Goal: Task Accomplishment & Management: Complete application form

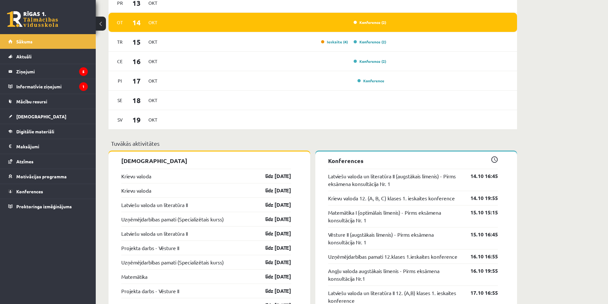
scroll to position [511, 0]
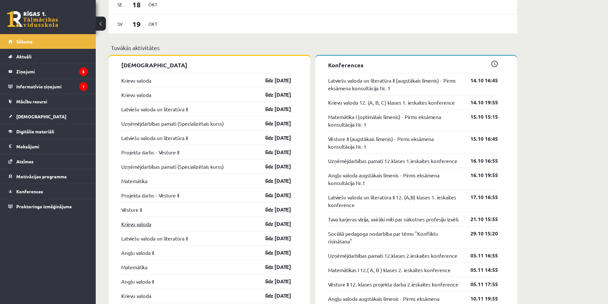
click at [150, 225] on link "Krievu valoda" at bounding box center [136, 224] width 30 height 8
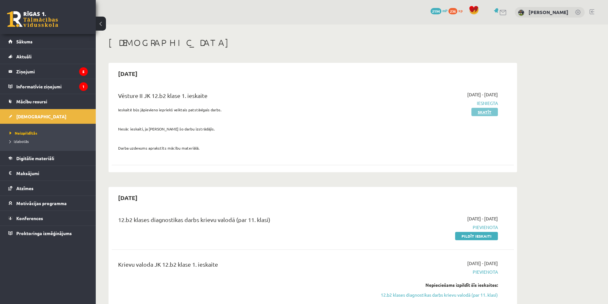
click at [492, 114] on link "Skatīt" at bounding box center [484, 112] width 26 height 8
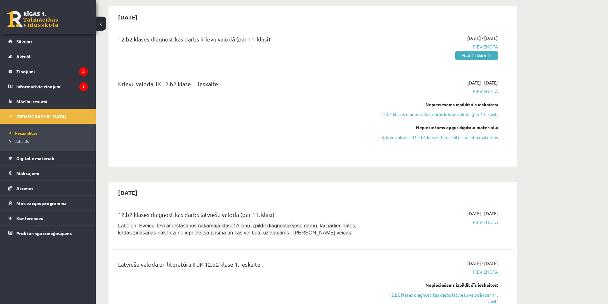
scroll to position [128, 0]
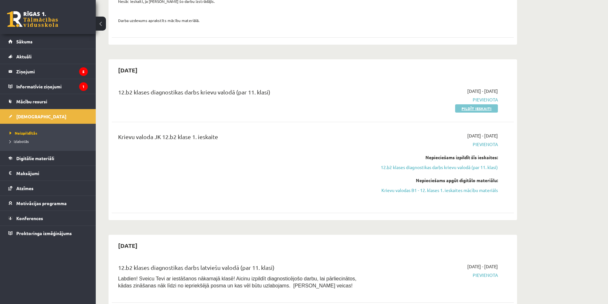
click at [481, 111] on link "Pildīt ieskaiti" at bounding box center [476, 108] width 43 height 8
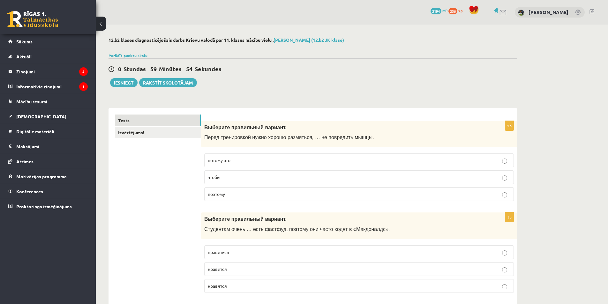
click at [281, 160] on p "потому что" at bounding box center [359, 160] width 303 height 7
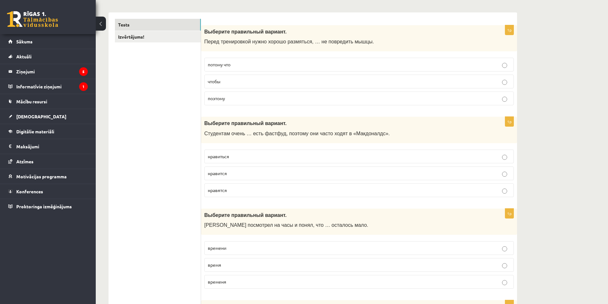
click at [263, 82] on p "чтобы" at bounding box center [359, 81] width 303 height 7
click at [252, 175] on p "нравится" at bounding box center [359, 173] width 303 height 7
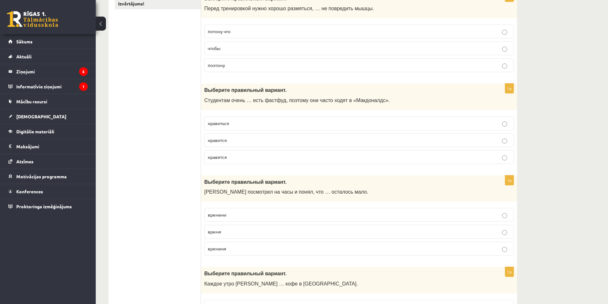
scroll to position [191, 0]
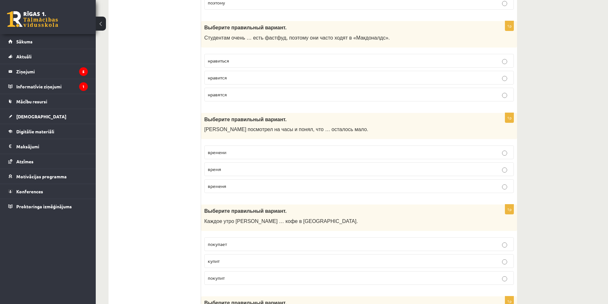
click at [247, 145] on fieldset "времени время временя" at bounding box center [359, 168] width 310 height 53
click at [248, 149] on label "времени" at bounding box center [359, 153] width 310 height 14
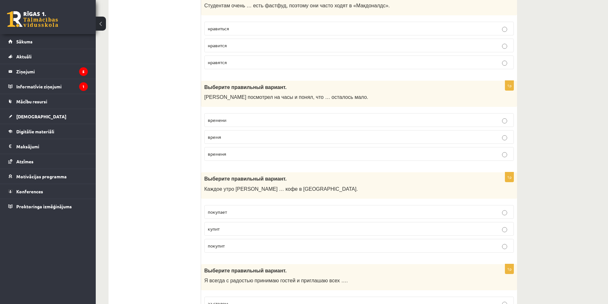
scroll to position [319, 0]
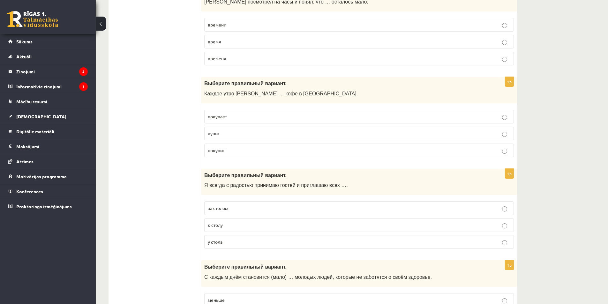
click at [247, 117] on p "покупает" at bounding box center [359, 116] width 303 height 7
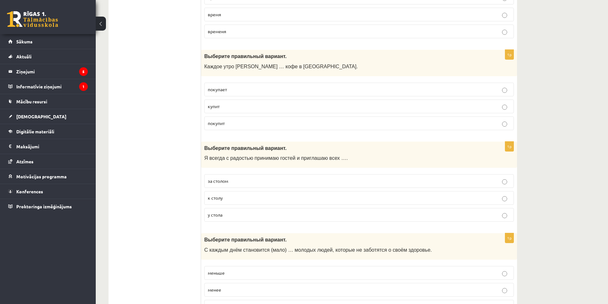
scroll to position [383, 0]
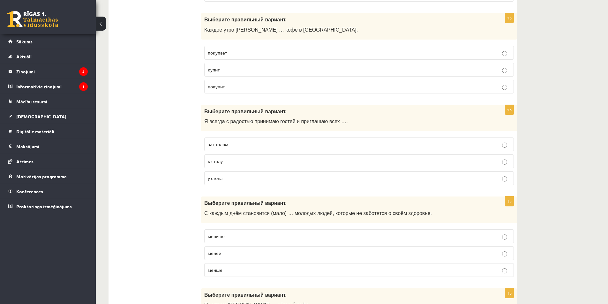
click at [241, 163] on p "к столу" at bounding box center [359, 161] width 303 height 7
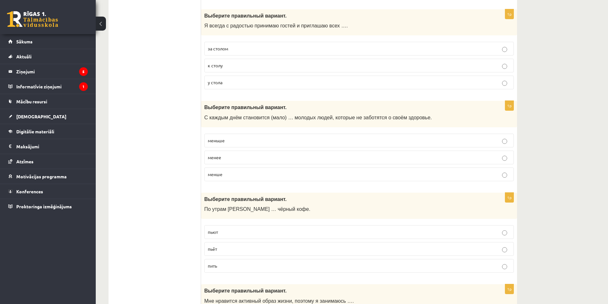
click at [243, 144] on label "меньше" at bounding box center [359, 141] width 310 height 14
click at [231, 250] on p "пьёт" at bounding box center [359, 249] width 303 height 7
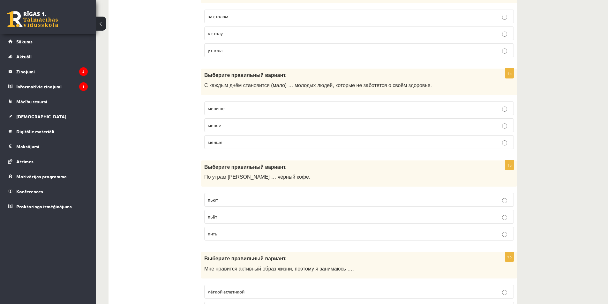
scroll to position [574, 0]
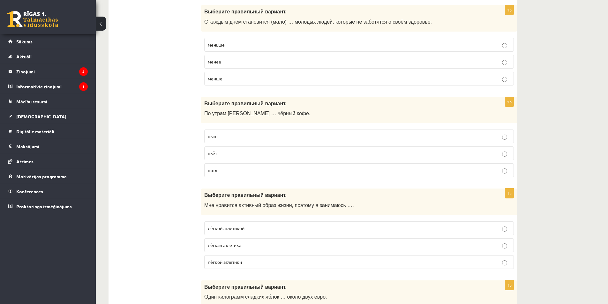
click at [267, 228] on p "лёгкой атлетикой" at bounding box center [359, 228] width 303 height 7
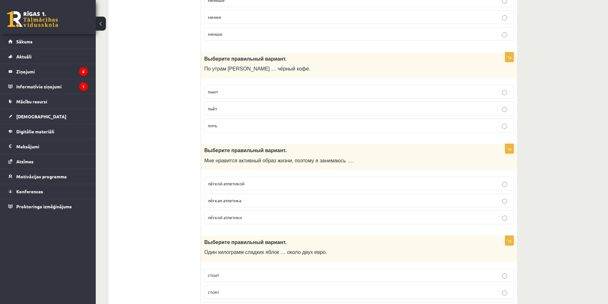
scroll to position [670, 0]
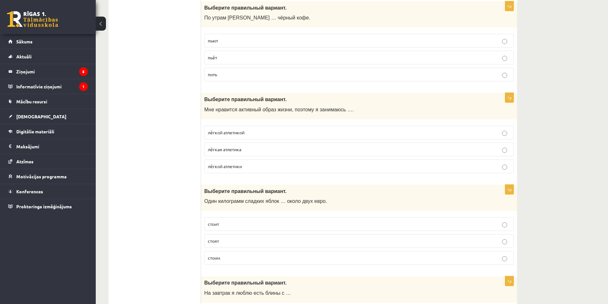
click at [267, 224] on p "стоит" at bounding box center [359, 224] width 303 height 7
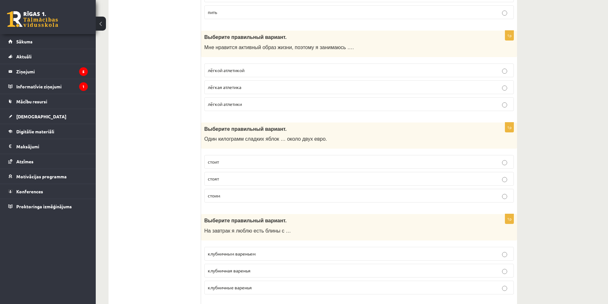
scroll to position [798, 0]
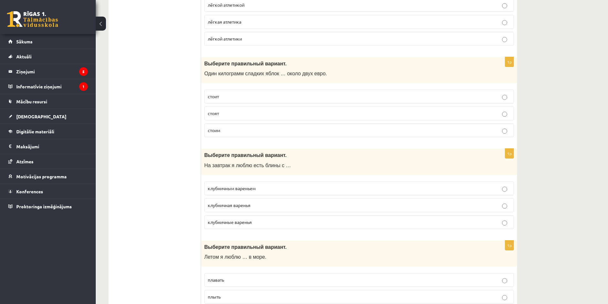
click at [269, 191] on p "клубничным вареньем" at bounding box center [359, 188] width 303 height 7
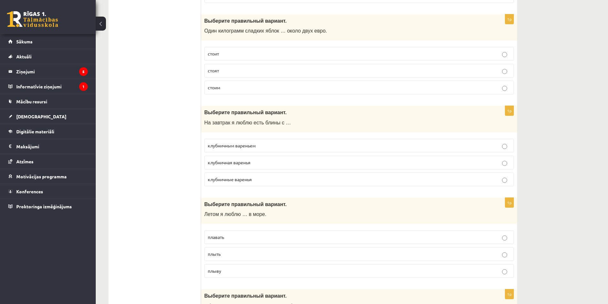
scroll to position [894, 0]
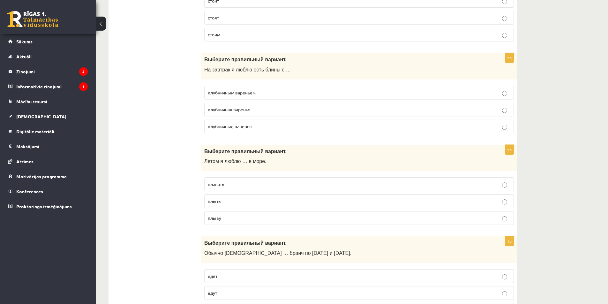
click at [267, 182] on p "плавать" at bounding box center [359, 184] width 303 height 7
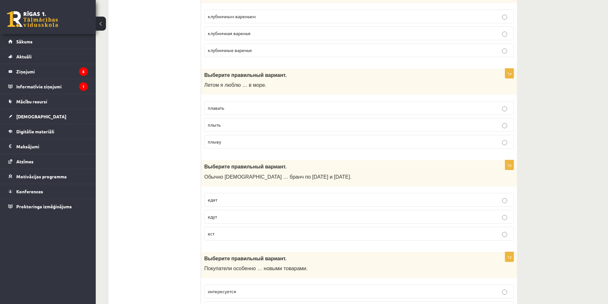
scroll to position [989, 0]
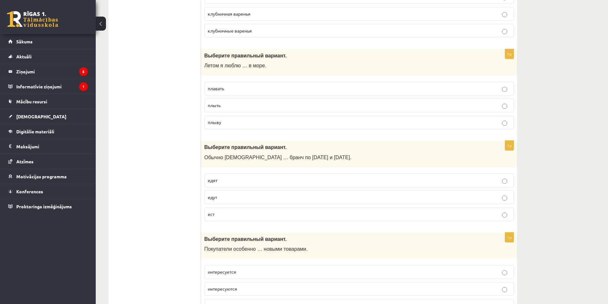
click at [264, 182] on p "едят" at bounding box center [359, 180] width 303 height 7
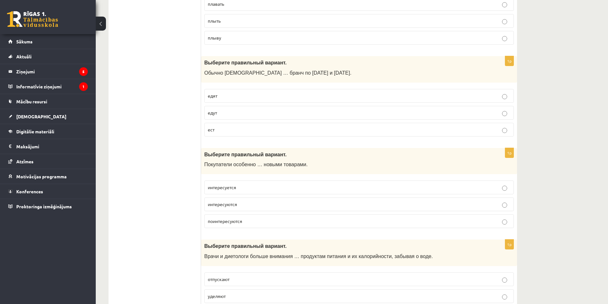
scroll to position [1085, 0]
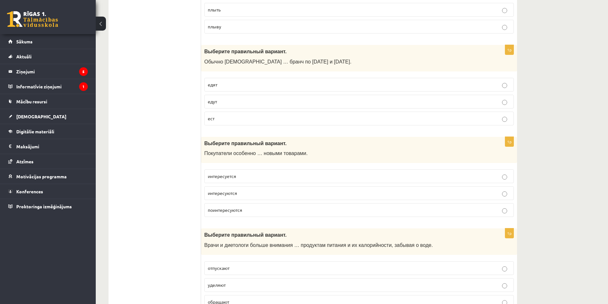
click at [247, 191] on p "интересуются" at bounding box center [359, 193] width 303 height 7
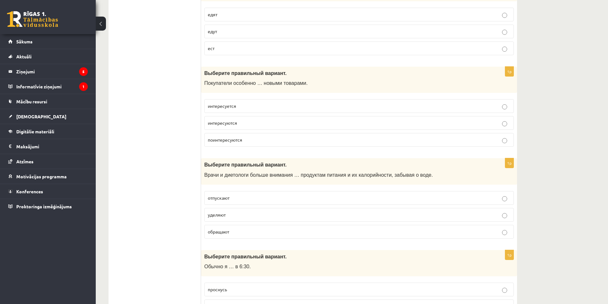
scroll to position [1213, 0]
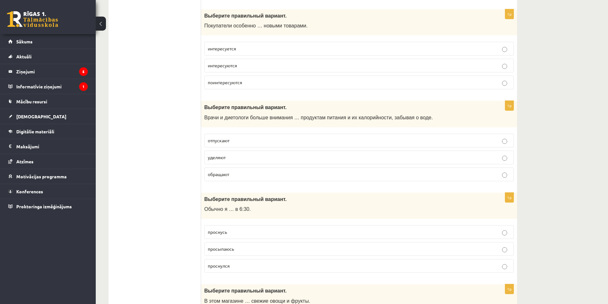
click at [237, 160] on p "уделяют" at bounding box center [359, 157] width 303 height 7
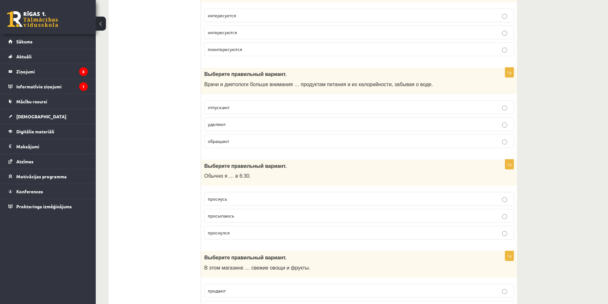
scroll to position [1277, 0]
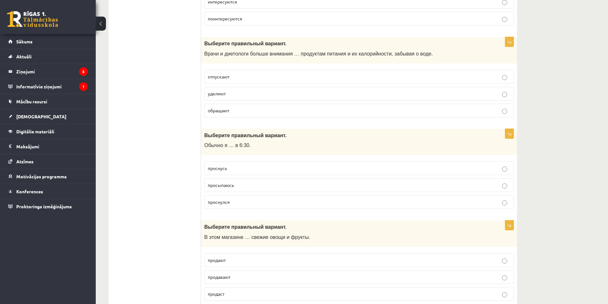
click at [244, 186] on p "просыпаюсь" at bounding box center [359, 185] width 303 height 7
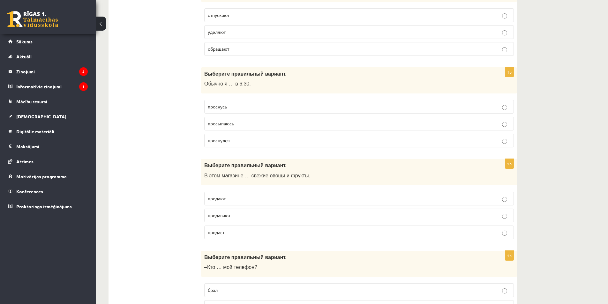
scroll to position [1372, 0]
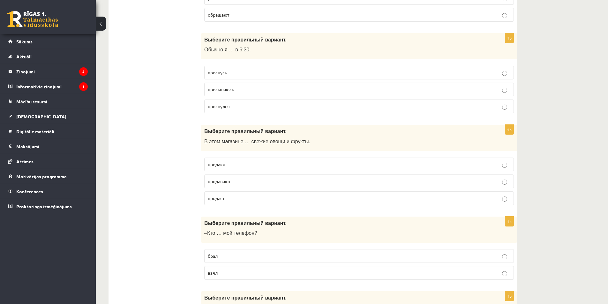
click at [244, 182] on p "продавают" at bounding box center [359, 181] width 303 height 7
click at [239, 166] on p "продают" at bounding box center [359, 164] width 303 height 7
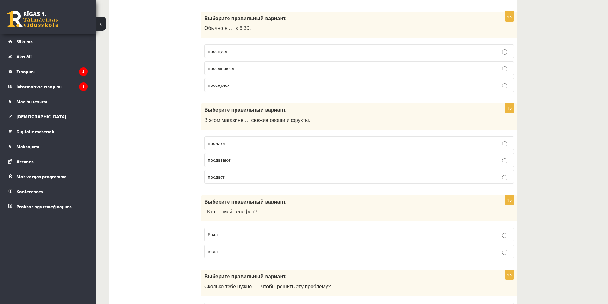
scroll to position [1404, 0]
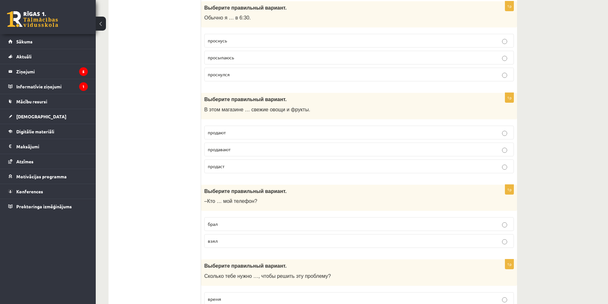
click at [262, 244] on p "взял" at bounding box center [359, 241] width 303 height 7
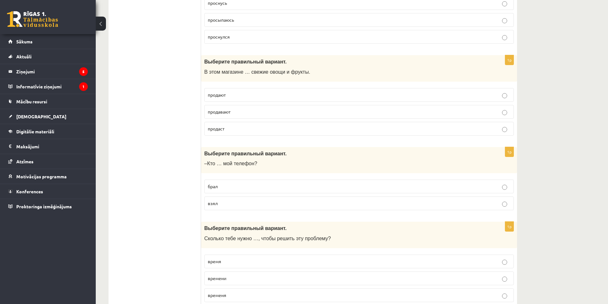
scroll to position [1500, 0]
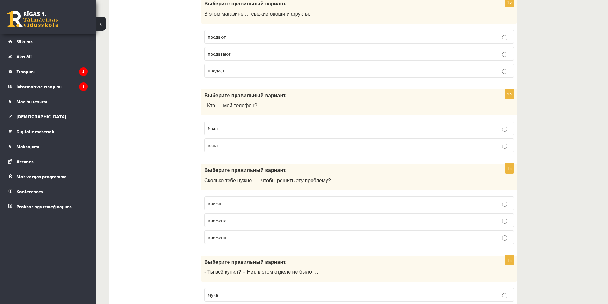
click at [232, 220] on p "времени" at bounding box center [359, 220] width 303 height 7
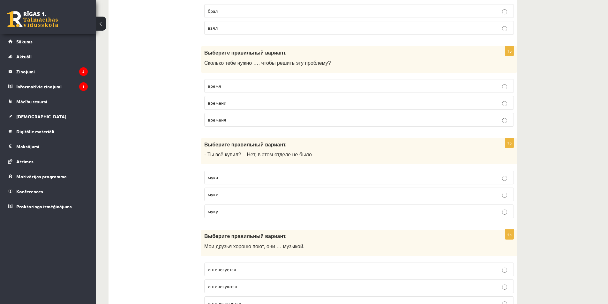
scroll to position [1628, 0]
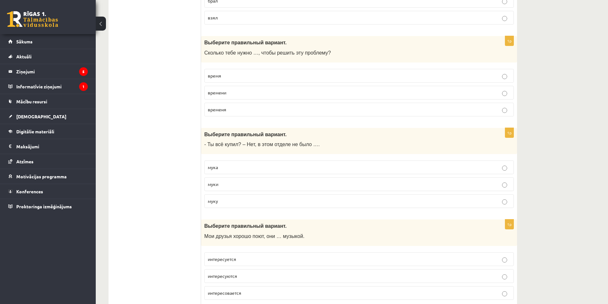
click at [230, 184] on p "муки" at bounding box center [359, 184] width 303 height 7
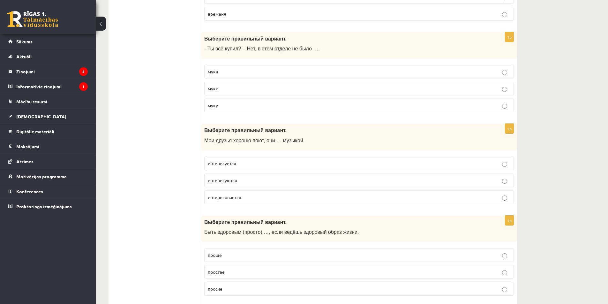
click at [248, 178] on p "интересуются" at bounding box center [359, 180] width 303 height 7
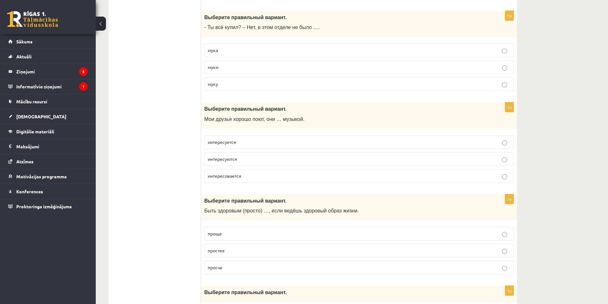
scroll to position [1787, 0]
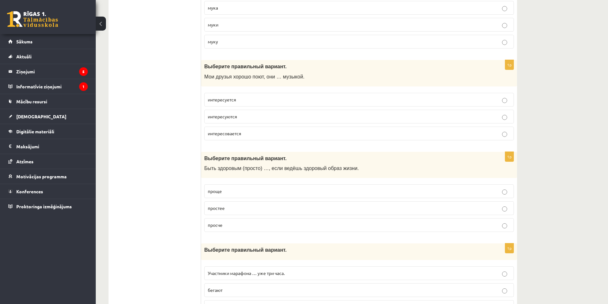
click at [219, 191] on span "проще" at bounding box center [215, 191] width 14 height 6
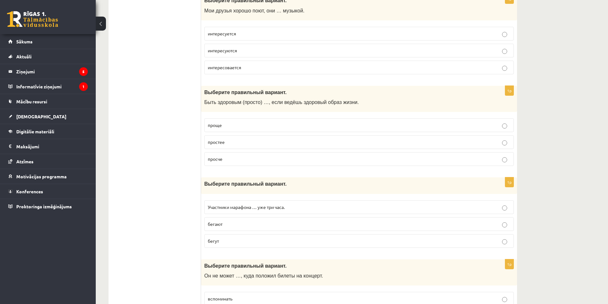
scroll to position [1915, 0]
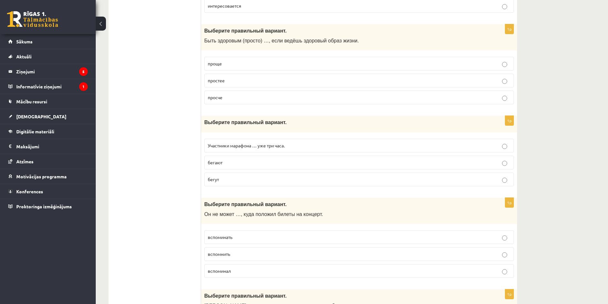
click at [228, 161] on p "бегают" at bounding box center [359, 162] width 303 height 7
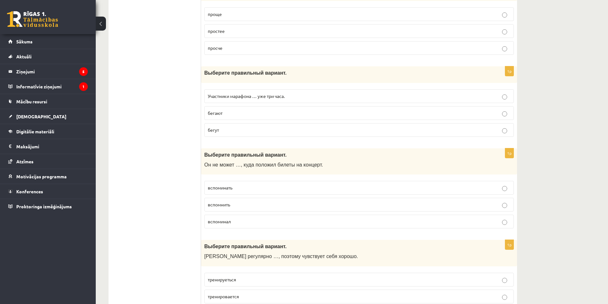
scroll to position [2011, 0]
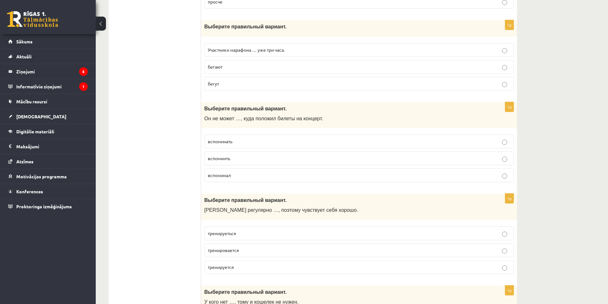
click at [241, 159] on p "вспомнить" at bounding box center [359, 158] width 303 height 7
click at [236, 270] on p "тренируется" at bounding box center [359, 267] width 303 height 7
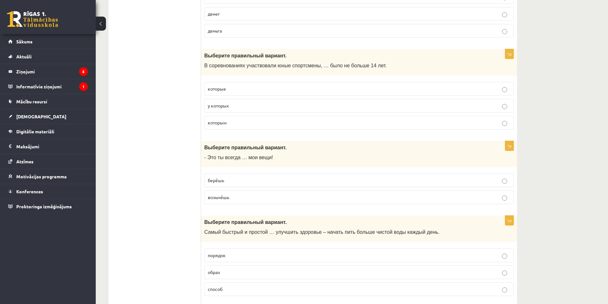
scroll to position [2255, 0]
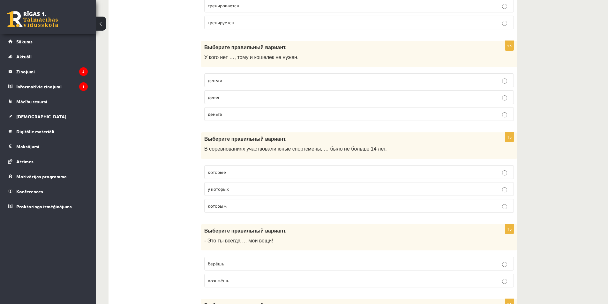
click at [337, 77] on label "деньги" at bounding box center [359, 80] width 310 height 14
click at [257, 175] on p "которые" at bounding box center [359, 172] width 303 height 7
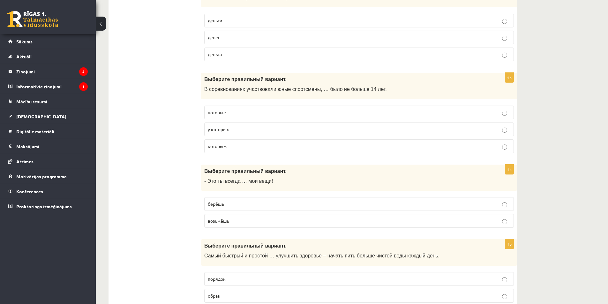
scroll to position [2319, 0]
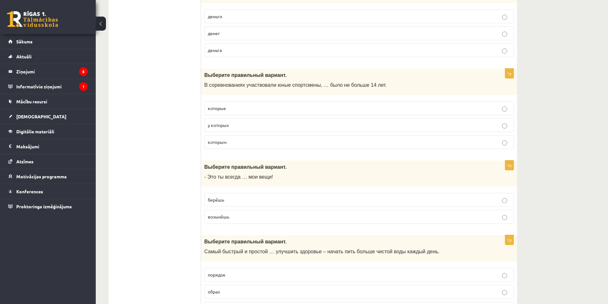
click at [304, 199] on p "берёшь" at bounding box center [359, 200] width 303 height 7
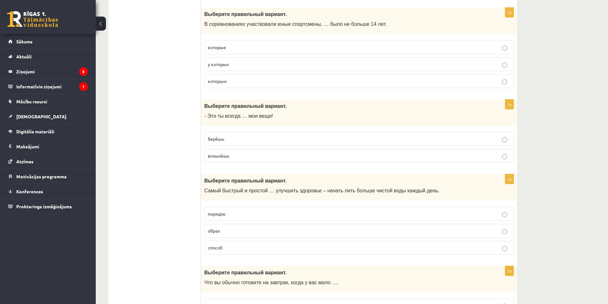
scroll to position [2447, 0]
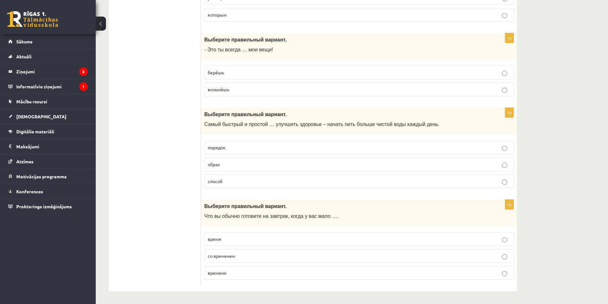
click at [247, 179] on p "способ" at bounding box center [359, 181] width 303 height 7
click at [265, 270] on p "времени" at bounding box center [359, 273] width 303 height 7
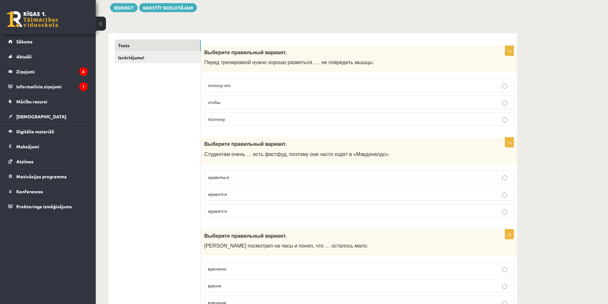
scroll to position [0, 0]
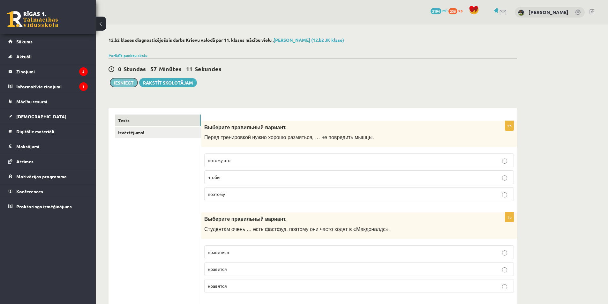
click at [120, 85] on button "Iesniegt" at bounding box center [123, 82] width 27 height 9
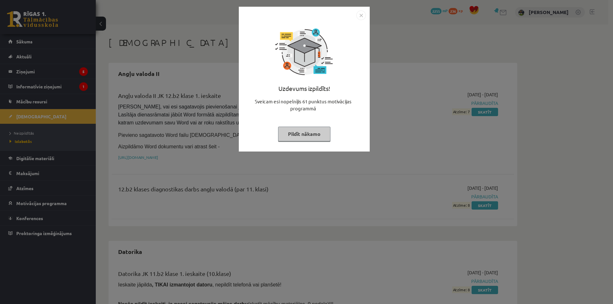
click at [360, 13] on img "Close" at bounding box center [361, 16] width 10 height 10
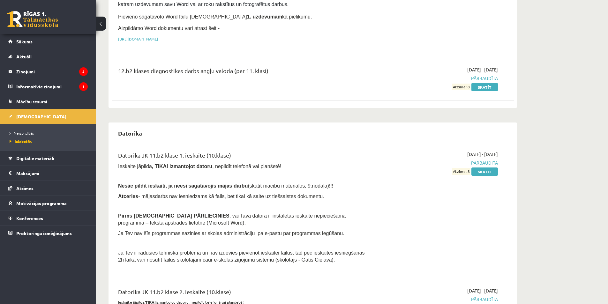
scroll to position [223, 0]
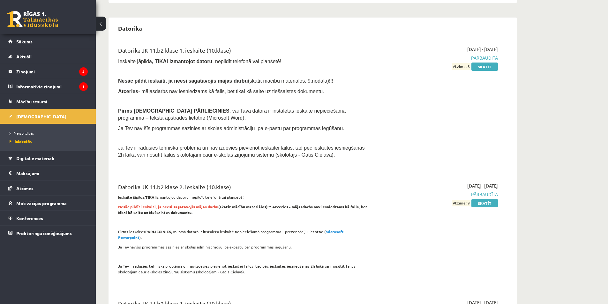
click at [30, 117] on span "[DEMOGRAPHIC_DATA]" at bounding box center [41, 117] width 50 height 6
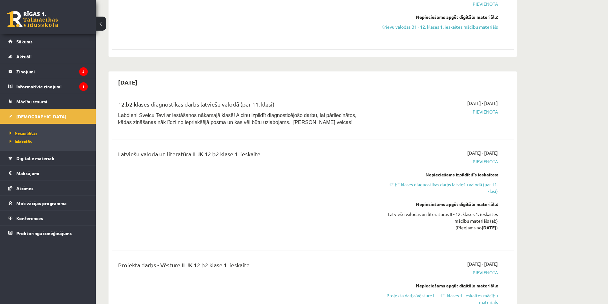
click at [34, 132] on span "Neizpildītās" at bounding box center [24, 133] width 28 height 5
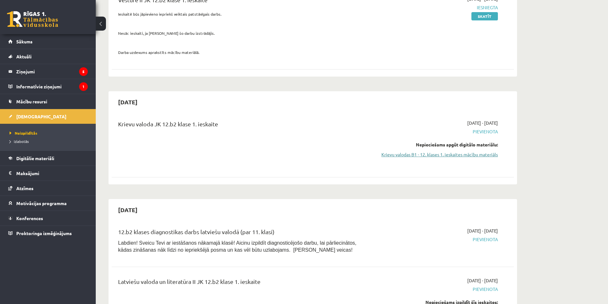
click at [459, 155] on link "Krievu valodas B1 - 12. klases 1. ieskaites mācību materiāls" at bounding box center [438, 154] width 120 height 7
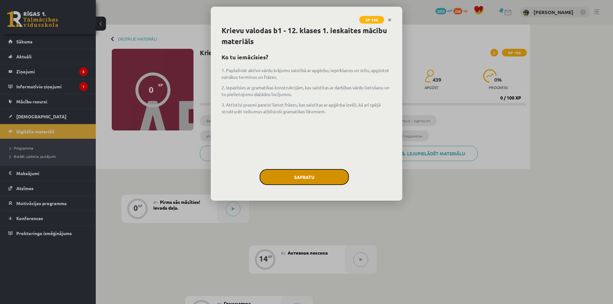
click at [329, 180] on button "Sapratu" at bounding box center [303, 177] width 89 height 16
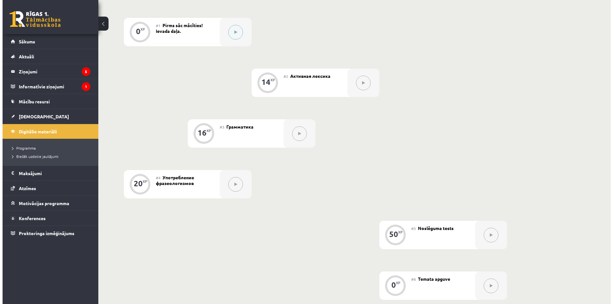
scroll to position [64, 0]
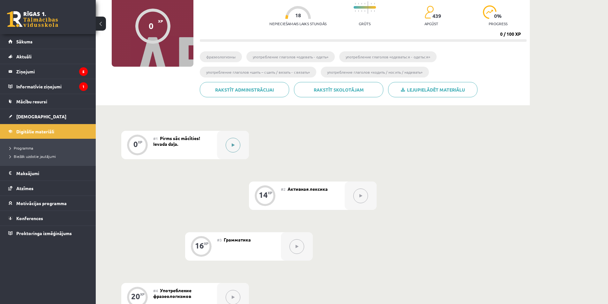
click at [230, 146] on button at bounding box center [233, 145] width 15 height 15
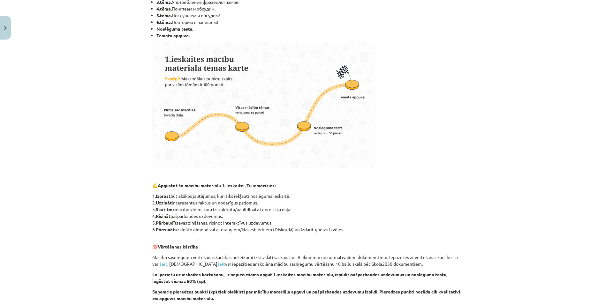
scroll to position [305, 0]
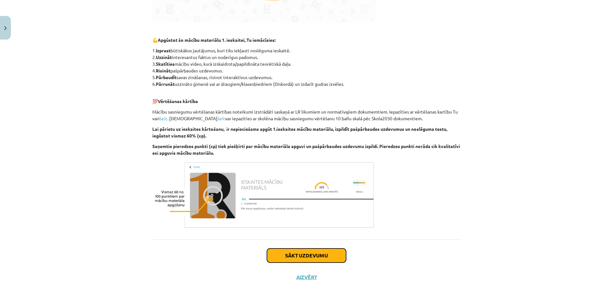
click at [337, 254] on button "Sākt uzdevumu" at bounding box center [306, 256] width 79 height 14
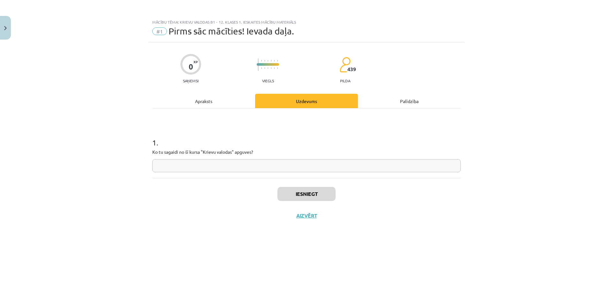
scroll to position [0, 0]
click at [228, 169] on input "text" at bounding box center [306, 165] width 308 height 13
click at [246, 167] on input "text" at bounding box center [306, 165] width 308 height 13
click at [166, 168] on input "**********" at bounding box center [306, 165] width 308 height 13
click at [164, 167] on input "**********" at bounding box center [306, 165] width 308 height 13
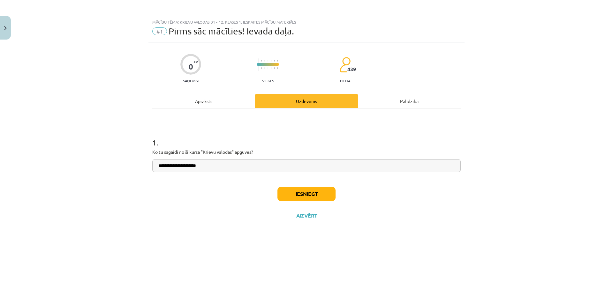
type input "**********"
click at [297, 193] on button "Iesniegt" at bounding box center [306, 194] width 58 height 14
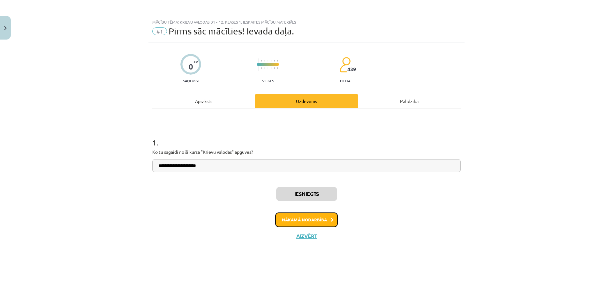
click at [326, 221] on button "Nākamā nodarbība" at bounding box center [306, 220] width 63 height 15
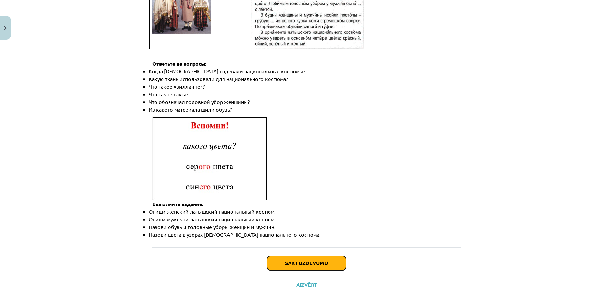
click at [324, 259] on button "Sākt uzdevumu" at bounding box center [306, 263] width 79 height 14
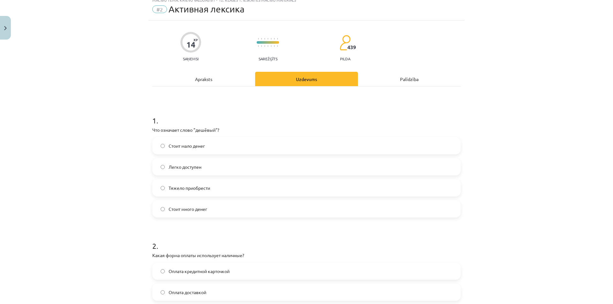
scroll to position [16, 0]
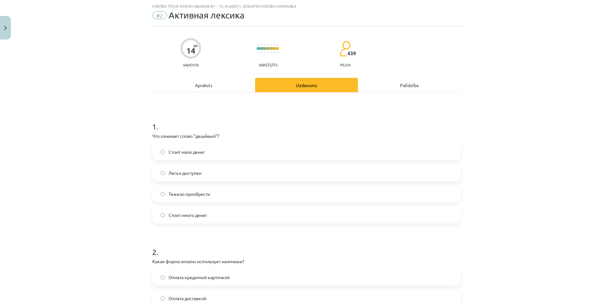
click at [209, 149] on label "Стоит мало денег" at bounding box center [306, 152] width 307 height 16
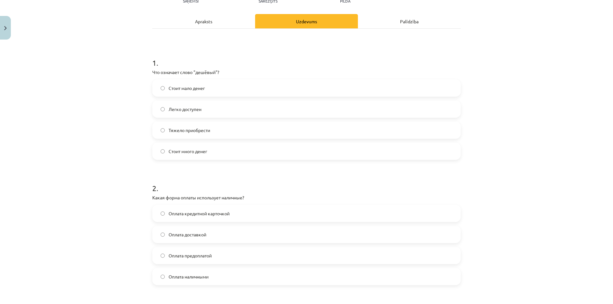
click at [226, 275] on label "Оплата наличными" at bounding box center [306, 277] width 307 height 16
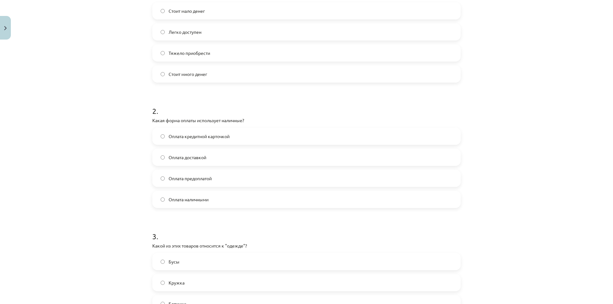
scroll to position [207, 0]
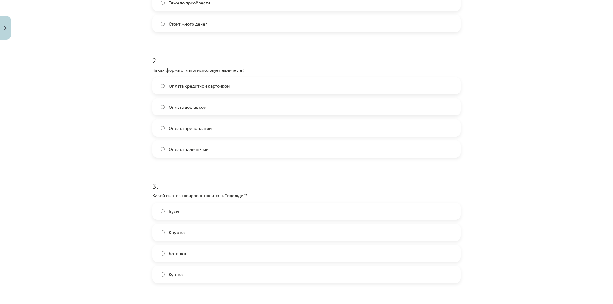
click at [209, 270] on label "Куртка" at bounding box center [306, 274] width 307 height 16
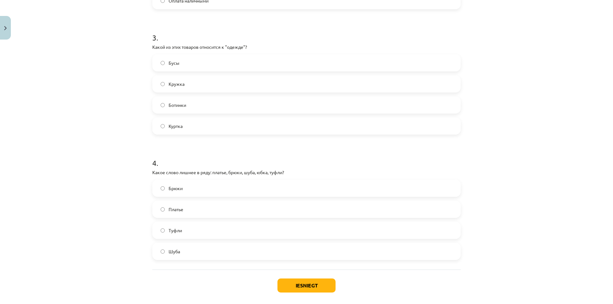
scroll to position [367, 0]
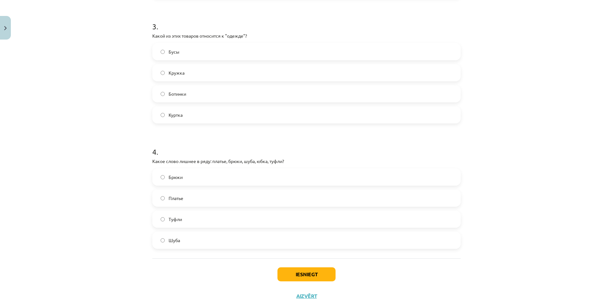
click at [184, 222] on label "Туфли" at bounding box center [306, 219] width 307 height 16
click at [326, 278] on button "Iesniegt" at bounding box center [306, 274] width 58 height 14
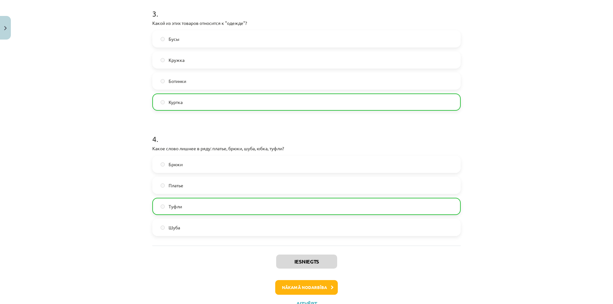
scroll to position [406, 0]
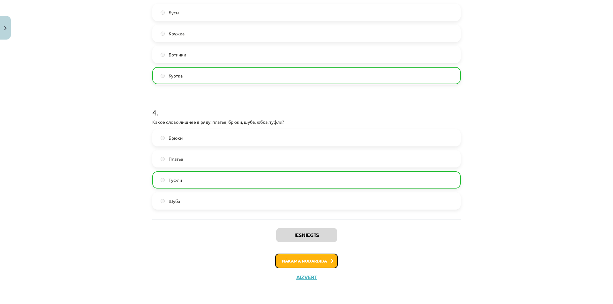
click at [319, 263] on button "Nākamā nodarbība" at bounding box center [306, 261] width 63 height 15
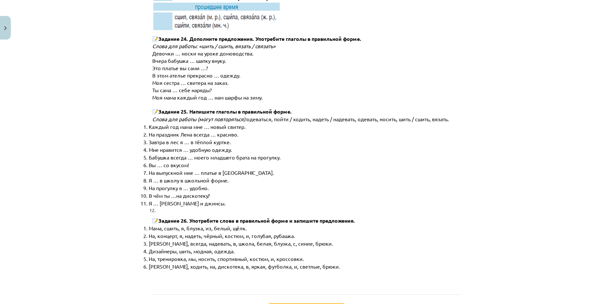
scroll to position [3212, 0]
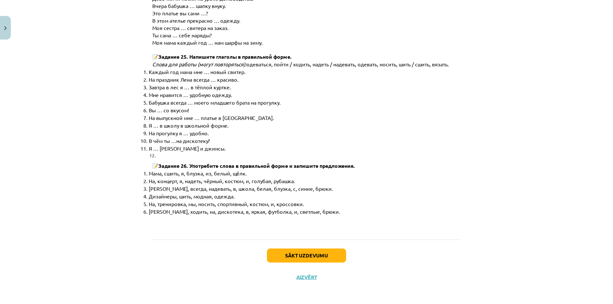
click at [342, 264] on div "Sākt uzdevumu Aizvērt" at bounding box center [306, 262] width 308 height 45
click at [337, 259] on button "Sākt uzdevumu" at bounding box center [306, 256] width 79 height 14
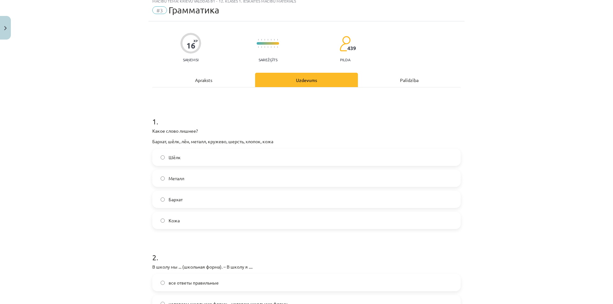
scroll to position [16, 0]
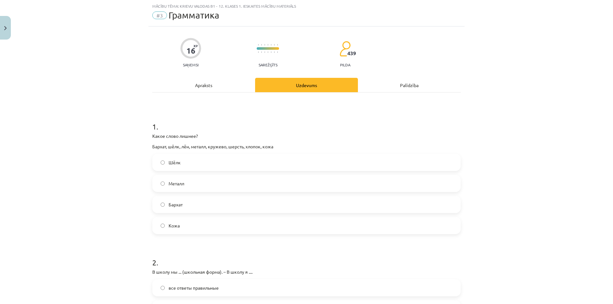
click at [206, 190] on label "Металл" at bounding box center [306, 184] width 307 height 16
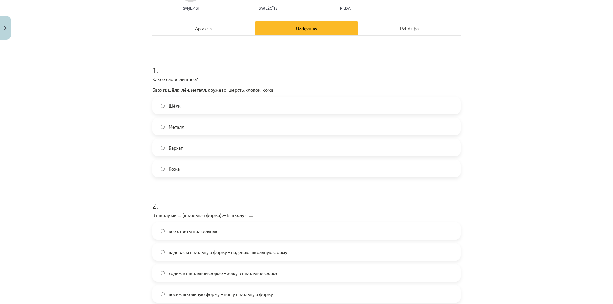
scroll to position [112, 0]
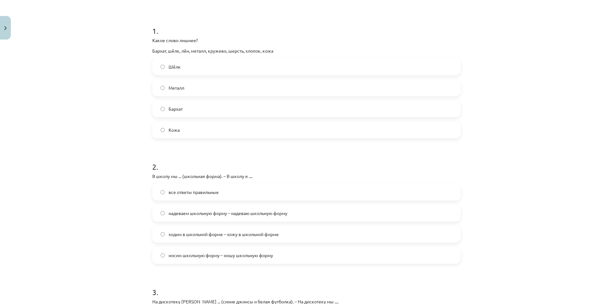
click at [276, 216] on span "надеваем школьную форму – надеваю школьную форму" at bounding box center [228, 213] width 119 height 7
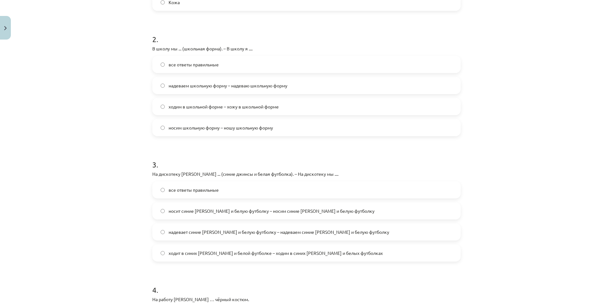
click at [220, 234] on span "надевает синие джинсы и белую футболку – надеваем синие джинсы и белую футболку" at bounding box center [279, 232] width 221 height 7
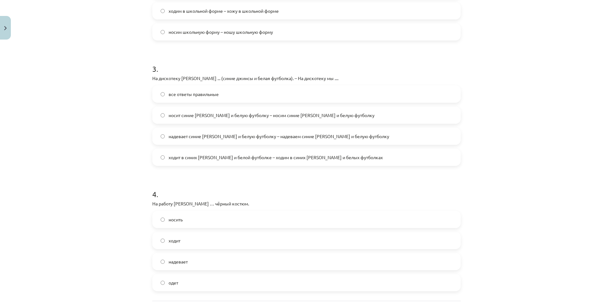
scroll to position [396, 0]
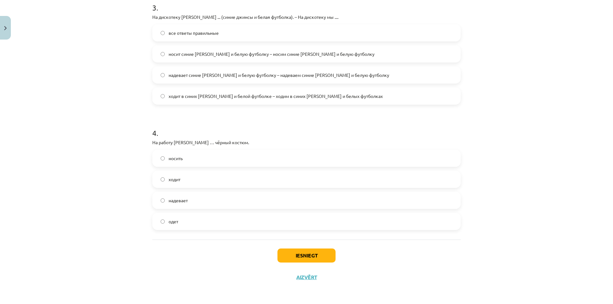
click at [198, 193] on label "надевает" at bounding box center [306, 200] width 307 height 16
click at [293, 249] on button "Iesniegt" at bounding box center [306, 256] width 58 height 14
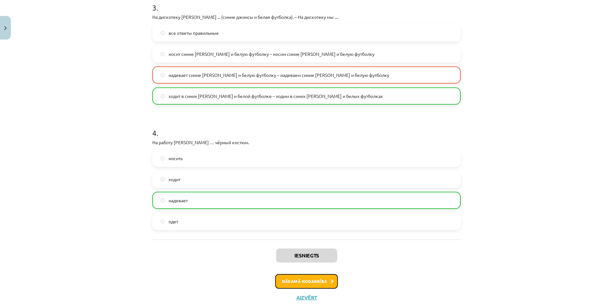
click at [297, 277] on button "Nākamā nodarbība" at bounding box center [306, 281] width 63 height 15
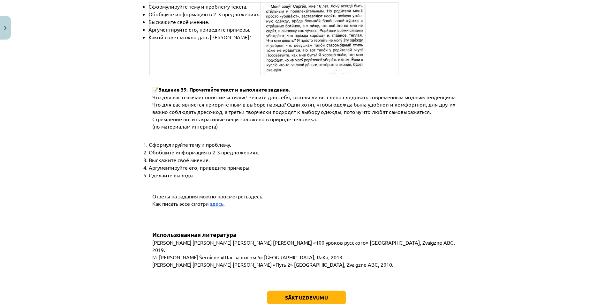
scroll to position [2397, 0]
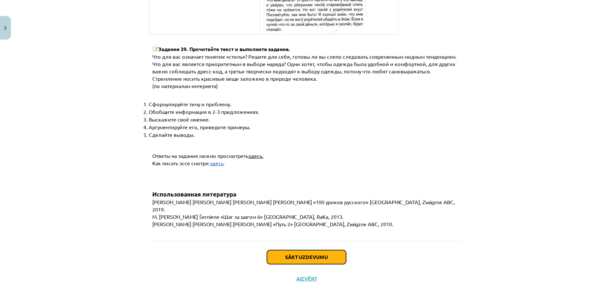
click at [309, 252] on button "Sākt uzdevumu" at bounding box center [306, 257] width 79 height 14
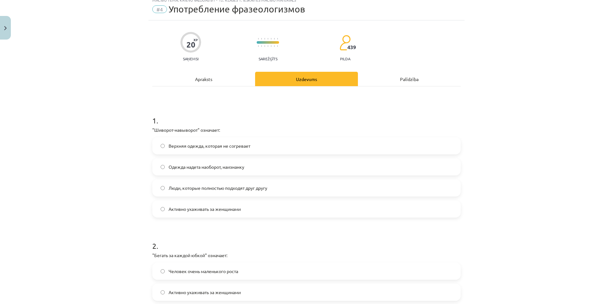
scroll to position [16, 0]
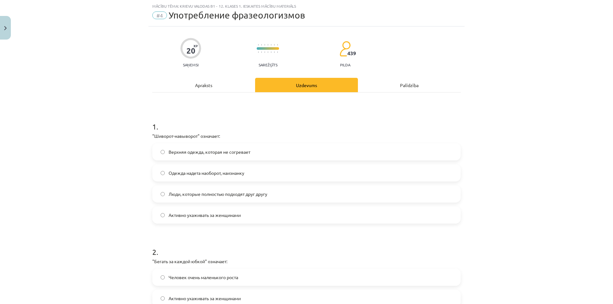
click at [217, 176] on span "Одежда надета наоборот, наизнанку" at bounding box center [207, 173] width 76 height 7
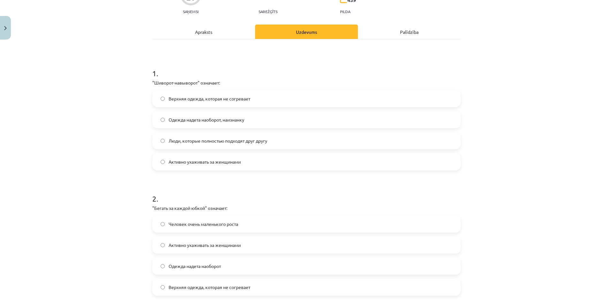
scroll to position [112, 0]
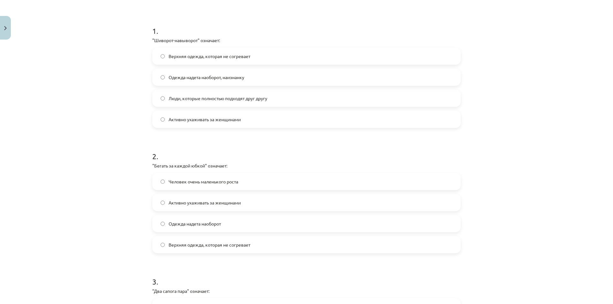
click at [235, 201] on span "Активно ухаживать за женщинами" at bounding box center [205, 202] width 72 height 7
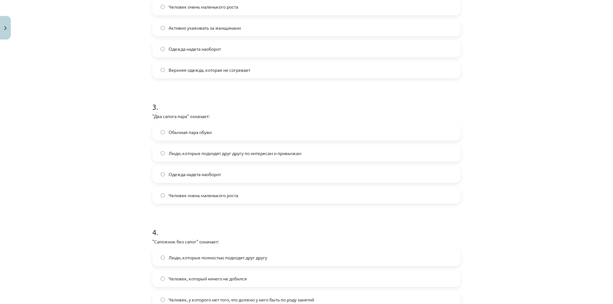
scroll to position [367, 0]
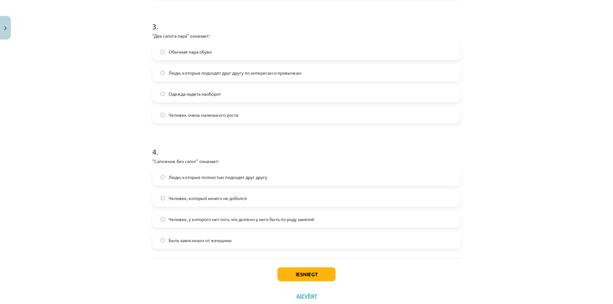
click at [242, 69] on label "Люди, которые подходят друг другу по интересам и привычкам" at bounding box center [306, 73] width 307 height 16
click at [251, 196] on label "Человек, который ничего не добился" at bounding box center [306, 198] width 307 height 16
click at [278, 221] on span "Человек, у которого нет того, что должно у него быть по роду занятий" at bounding box center [242, 219] width 146 height 7
click at [320, 276] on button "Iesniegt" at bounding box center [306, 274] width 58 height 14
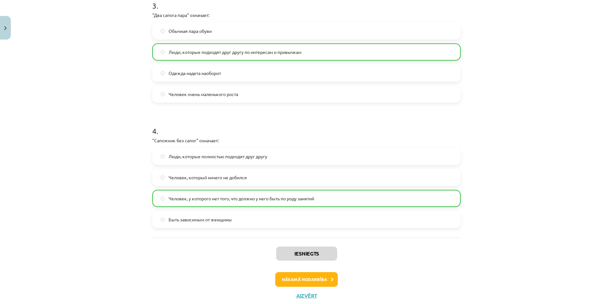
scroll to position [399, 0]
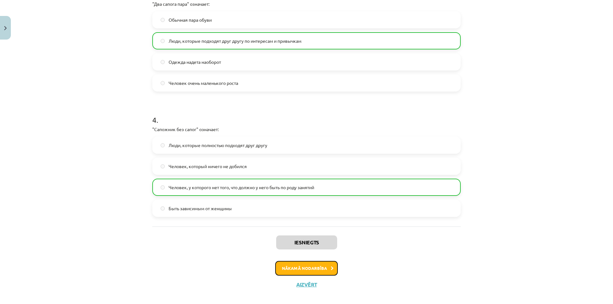
click at [305, 274] on button "Nākamā nodarbība" at bounding box center [306, 268] width 63 height 15
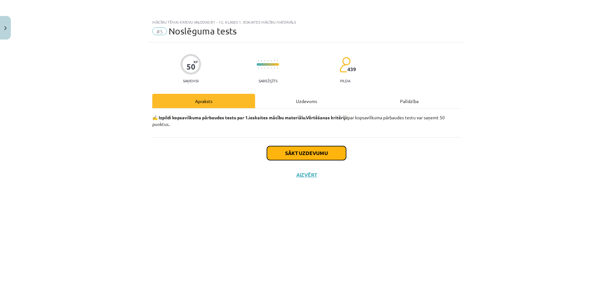
click at [328, 154] on button "Sākt uzdevumu" at bounding box center [306, 153] width 79 height 14
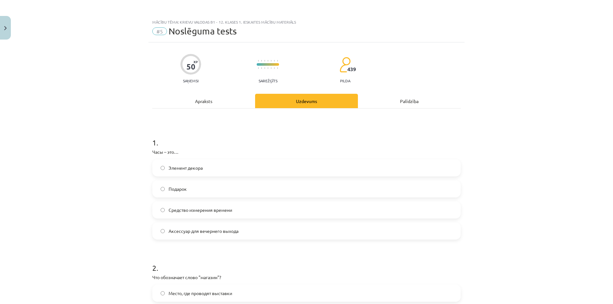
click at [210, 212] on span "Средство измерения времени" at bounding box center [201, 210] width 64 height 7
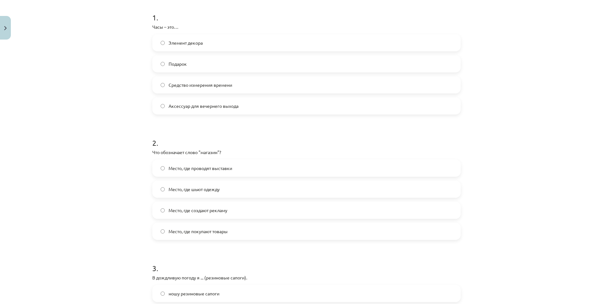
scroll to position [128, 0]
click at [211, 234] on label "Место, где покупают товары" at bounding box center [306, 229] width 307 height 16
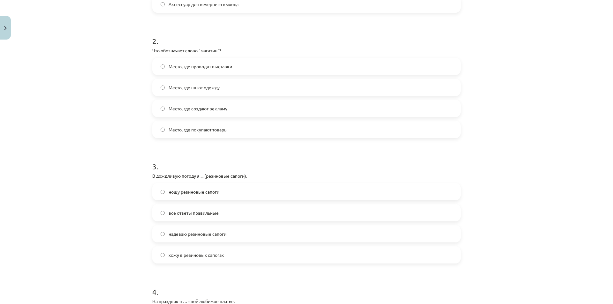
scroll to position [319, 0]
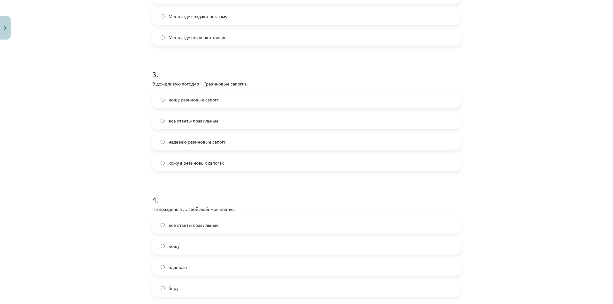
click at [189, 102] on span "ношу резиновые сапоги" at bounding box center [194, 99] width 51 height 7
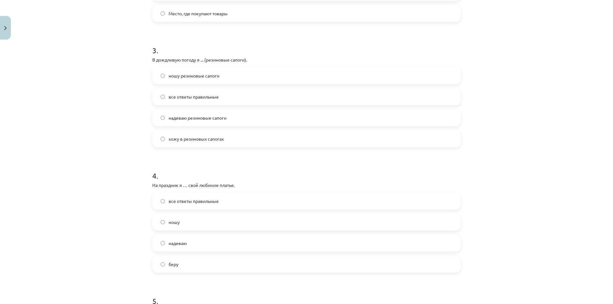
scroll to position [383, 0]
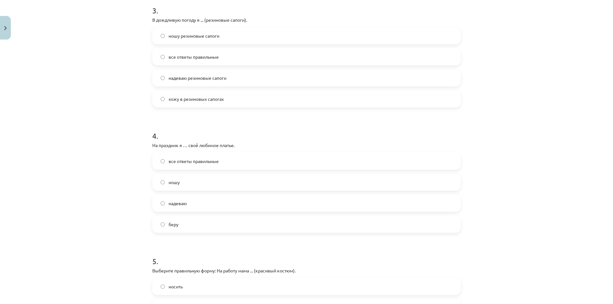
click at [209, 180] on label "ношу" at bounding box center [306, 182] width 307 height 16
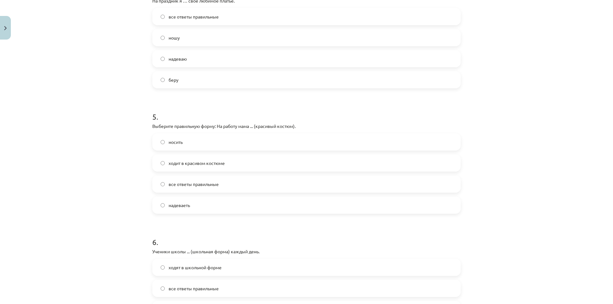
scroll to position [543, 0]
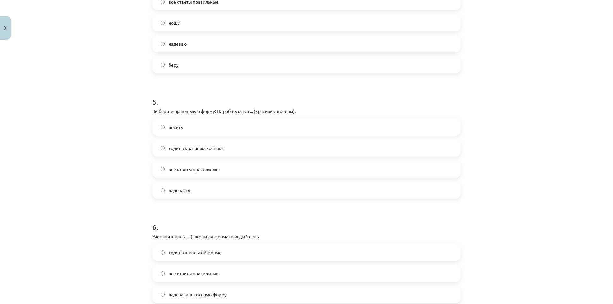
click at [239, 205] on form "1 . Часы – это… Элемент декора Подарок Средство измерения времени Аксессуар для…" at bounding box center [306, 204] width 308 height 1241
click at [229, 181] on div "носить ходит в красивом костюме все ответы правильные надеваеть" at bounding box center [306, 158] width 308 height 80
click at [222, 196] on label "надеваеть" at bounding box center [306, 190] width 307 height 16
click at [211, 257] on label "ходят в школьной форме" at bounding box center [306, 252] width 307 height 16
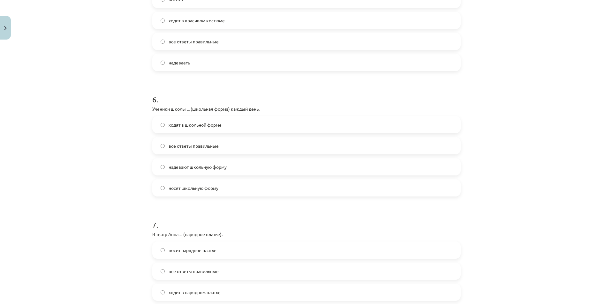
scroll to position [702, 0]
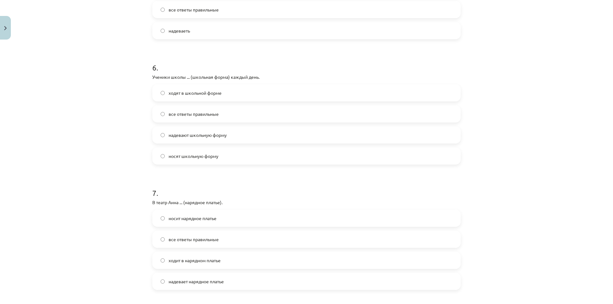
click at [217, 226] on label "носит нарядное платье" at bounding box center [306, 218] width 307 height 16
click at [218, 228] on div "носит нарядное платье все ответы правильные ходит в нарядном платье надевает на…" at bounding box center [306, 250] width 308 height 80
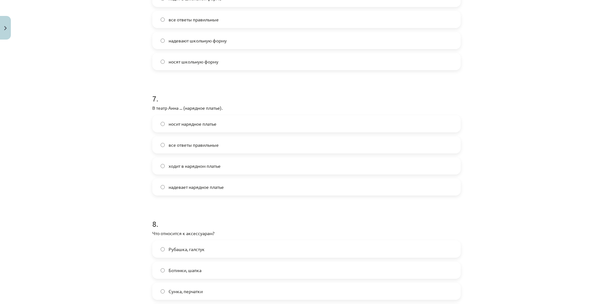
scroll to position [830, 0]
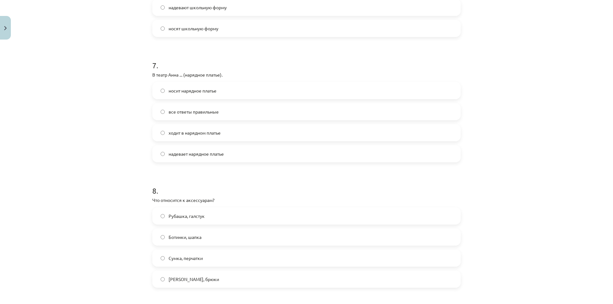
click at [203, 260] on label "Сумка, перчатки" at bounding box center [306, 258] width 307 height 16
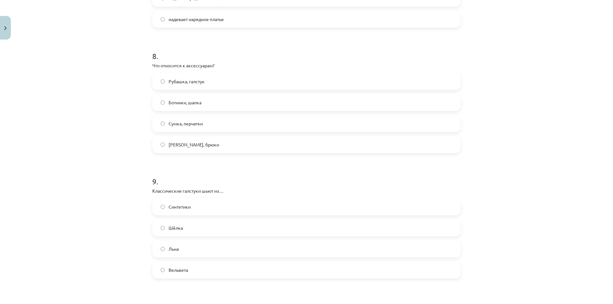
scroll to position [1021, 0]
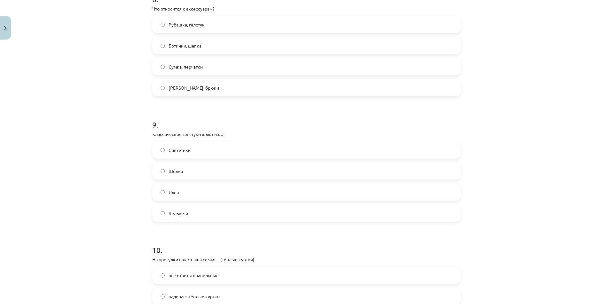
click at [203, 172] on label "Шёлка" at bounding box center [306, 171] width 307 height 16
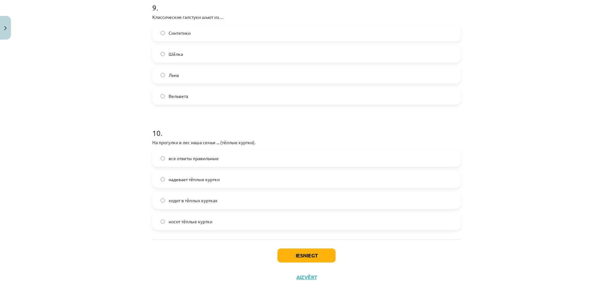
click at [217, 158] on label "все ответы правильные" at bounding box center [306, 158] width 307 height 16
click at [317, 255] on button "Iesniegt" at bounding box center [306, 256] width 58 height 14
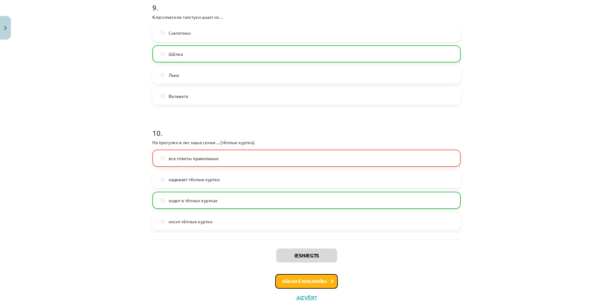
click at [318, 283] on button "Nākamā nodarbība" at bounding box center [306, 281] width 63 height 15
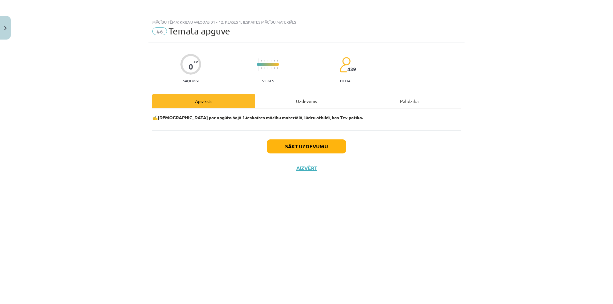
scroll to position [0, 0]
click at [294, 141] on button "Sākt uzdevumu" at bounding box center [306, 146] width 79 height 14
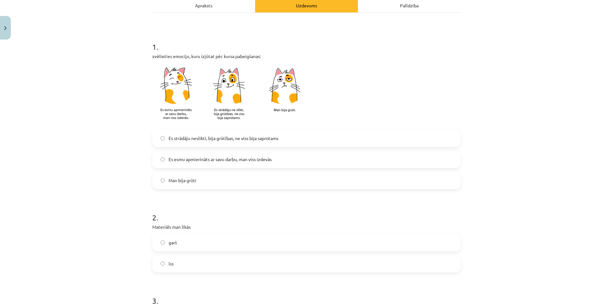
scroll to position [64, 0]
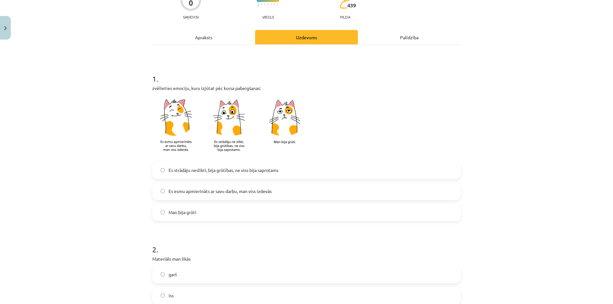
click at [230, 189] on span "Es esmu apmierināts ar savu darbu, man viss izdevās" at bounding box center [220, 191] width 103 height 7
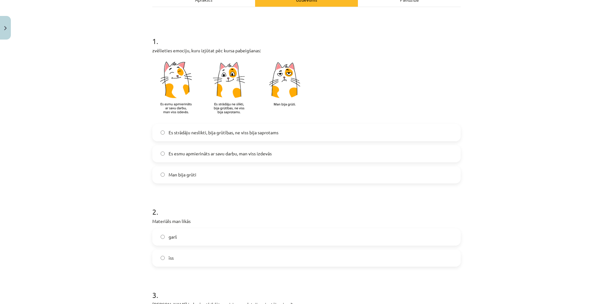
scroll to position [128, 0]
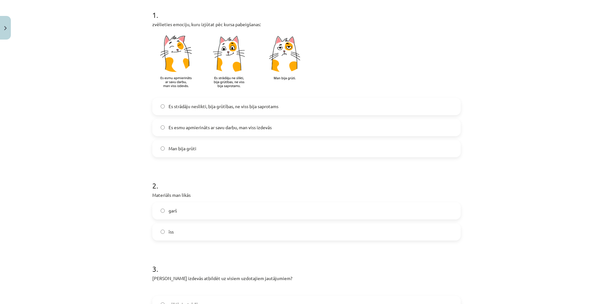
click at [204, 204] on label "garš" at bounding box center [306, 211] width 307 height 16
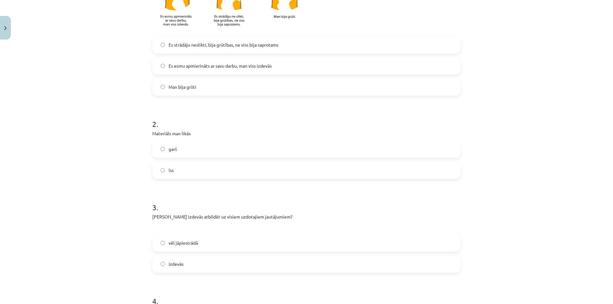
scroll to position [223, 0]
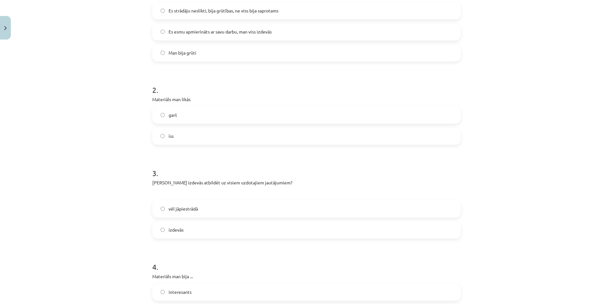
click at [204, 230] on label "izdevās" at bounding box center [306, 230] width 307 height 16
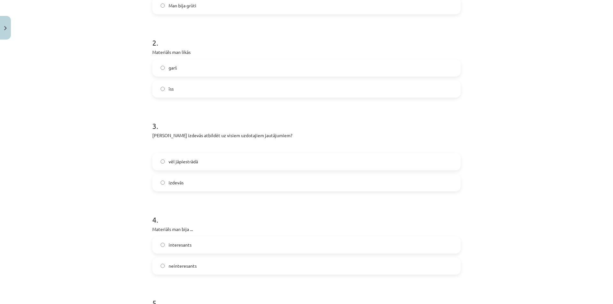
scroll to position [319, 0]
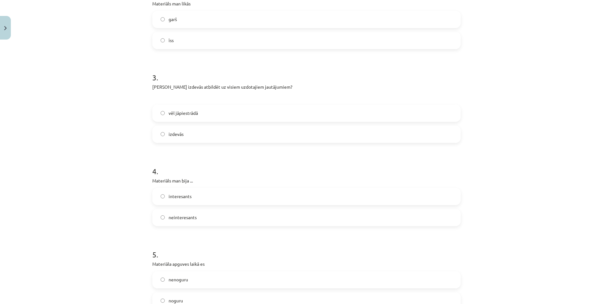
click at [202, 198] on label "interesants" at bounding box center [306, 197] width 307 height 16
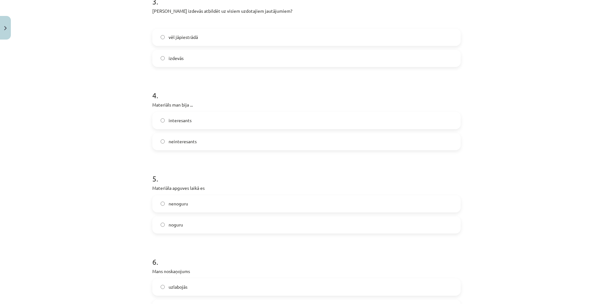
scroll to position [447, 0]
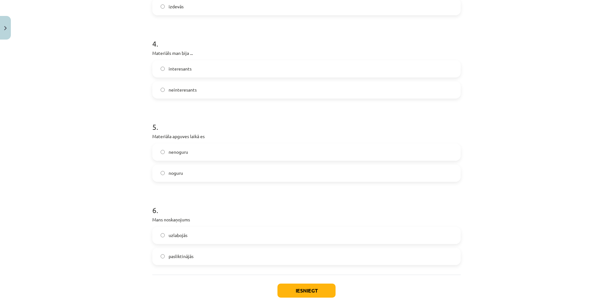
click at [208, 150] on label "nenoguru" at bounding box center [306, 152] width 307 height 16
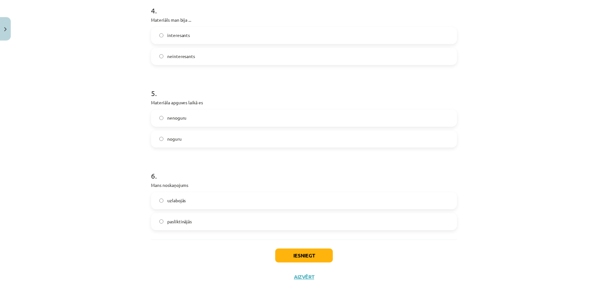
scroll to position [482, 0]
click at [216, 196] on label "uzlabojās" at bounding box center [306, 200] width 307 height 16
click at [281, 249] on button "Iesniegt" at bounding box center [306, 256] width 58 height 14
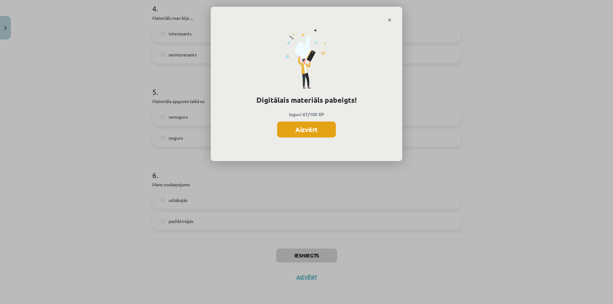
click at [299, 131] on button "Aizvērt" at bounding box center [306, 130] width 59 height 16
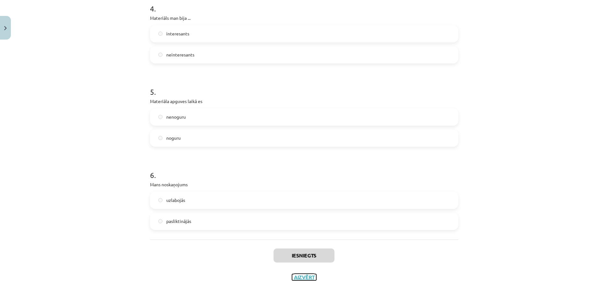
click at [301, 277] on button "Aizvērt" at bounding box center [304, 277] width 24 height 6
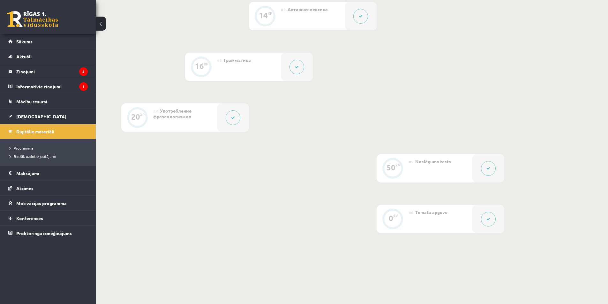
scroll to position [284, 0]
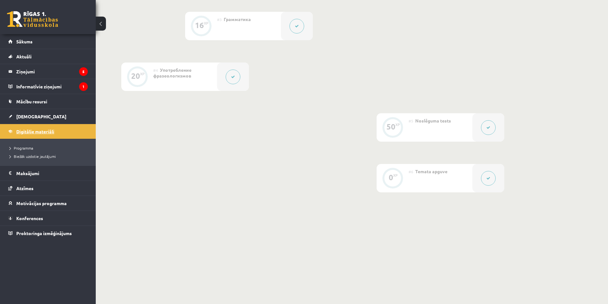
click at [55, 131] on link "Digitālie materiāli" at bounding box center [47, 131] width 79 height 15
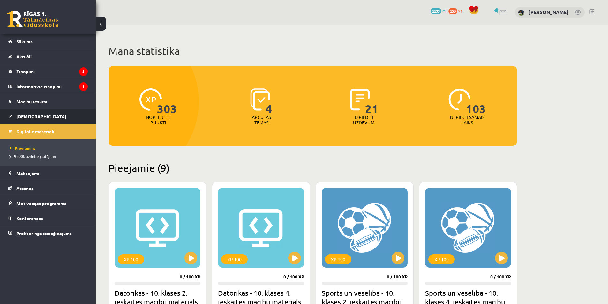
click at [57, 122] on link "[DEMOGRAPHIC_DATA]" at bounding box center [47, 116] width 79 height 15
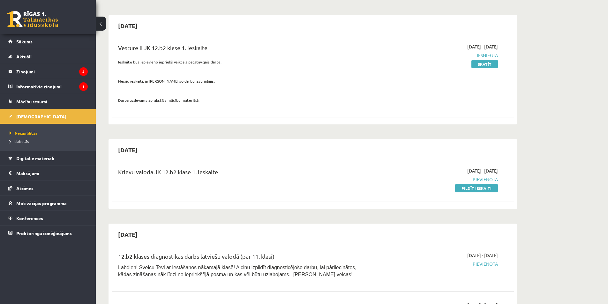
scroll to position [96, 0]
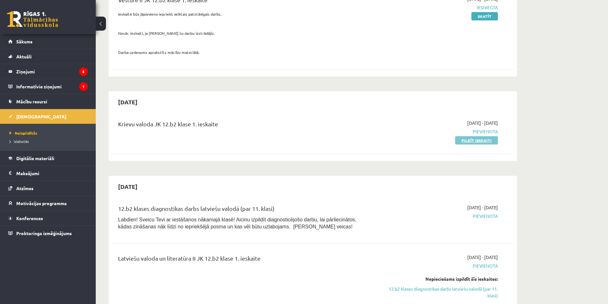
click at [471, 141] on link "Pildīt ieskaiti" at bounding box center [476, 140] width 43 height 8
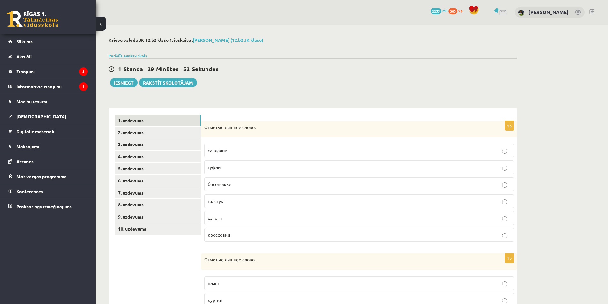
click at [235, 202] on p "галстук" at bounding box center [359, 201] width 303 height 7
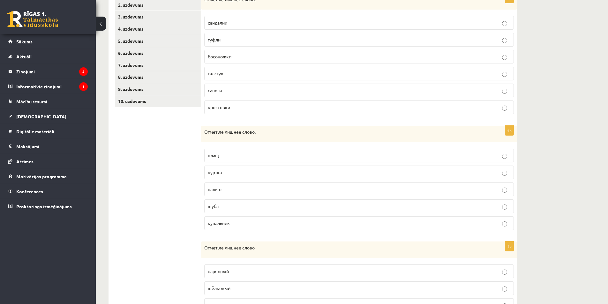
click at [238, 227] on p "купальник" at bounding box center [359, 223] width 303 height 7
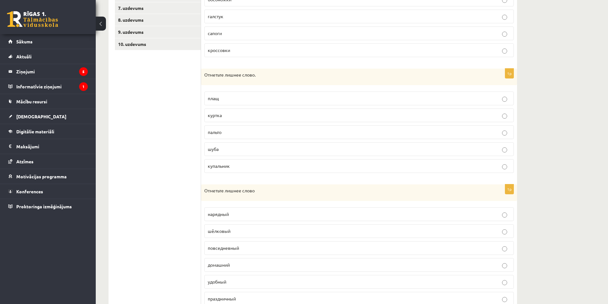
scroll to position [211, 0]
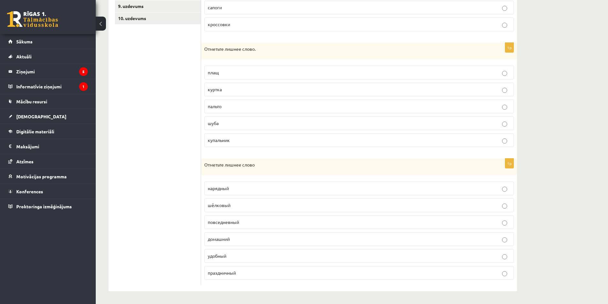
click at [235, 207] on p "шёлковый" at bounding box center [359, 205] width 303 height 7
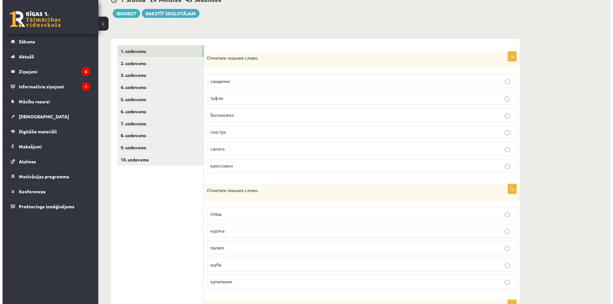
scroll to position [0, 0]
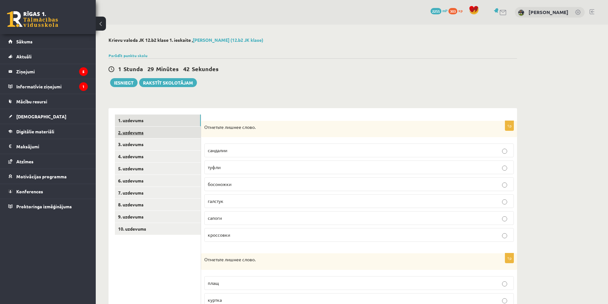
click at [164, 128] on link "2. uzdevums" at bounding box center [158, 133] width 86 height 12
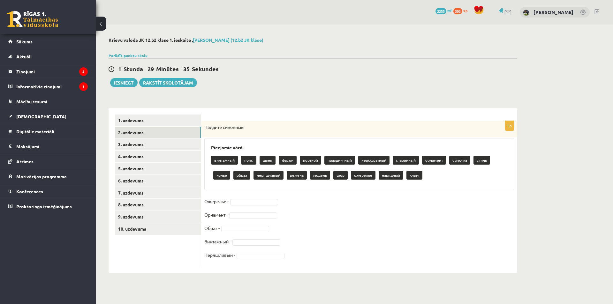
click at [224, 176] on p "колье" at bounding box center [221, 175] width 17 height 9
click at [240, 198] on fieldset "Ожерелье - Орнамент - Образ - Винтажный - Неряшливый -" at bounding box center [359, 230] width 310 height 67
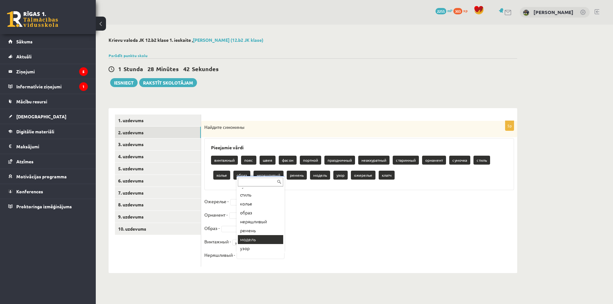
scroll to position [115, 0]
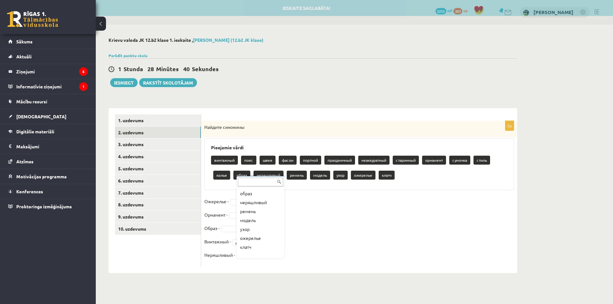
click at [284, 232] on div "... винтажный пояс швея фасон портной праздничный неаккуратный старинный орнаме…" at bounding box center [260, 214] width 48 height 77
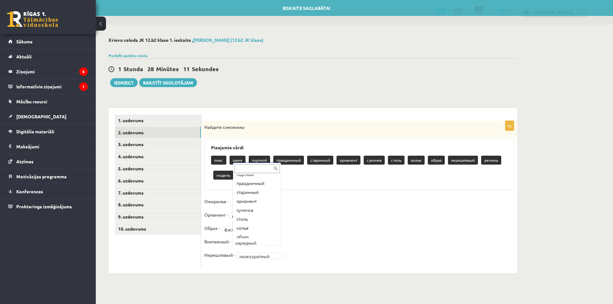
scroll to position [0, 0]
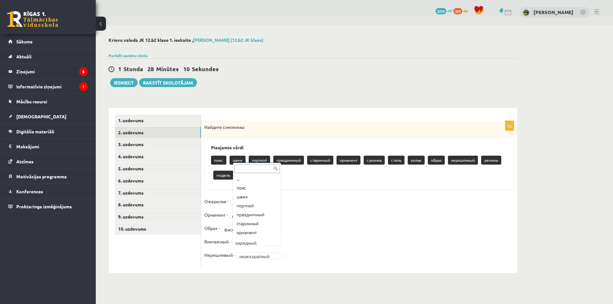
click at [280, 202] on div "... пояс швея портной праздничный старинный орнамент сумочка стиль колье образ …" at bounding box center [257, 201] width 48 height 77
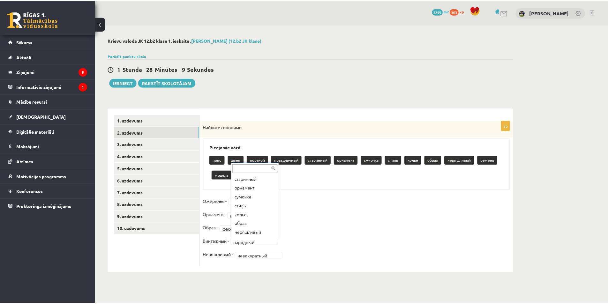
scroll to position [56, 0]
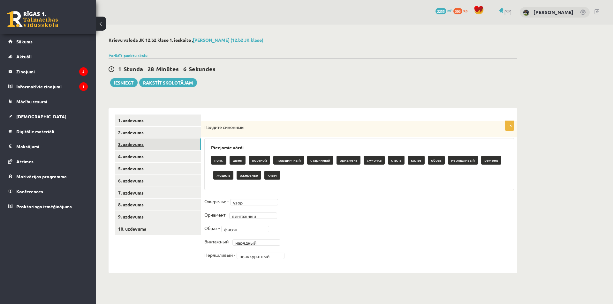
click at [150, 141] on link "3. uzdevums" at bounding box center [158, 145] width 86 height 12
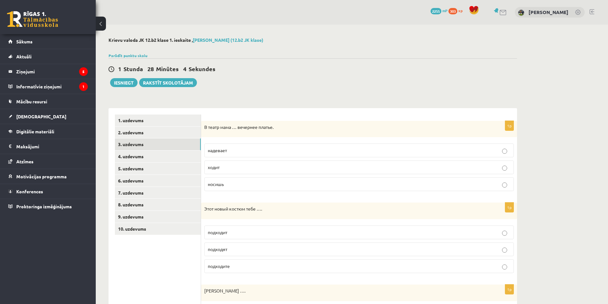
click at [238, 149] on p "надевает" at bounding box center [359, 150] width 303 height 7
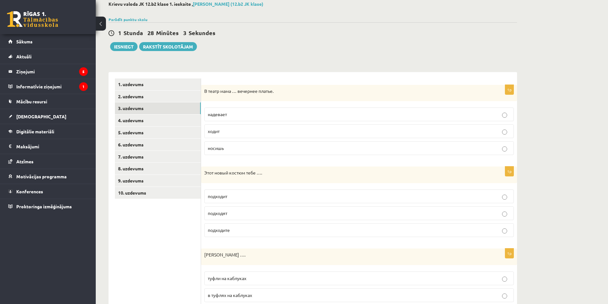
scroll to position [96, 0]
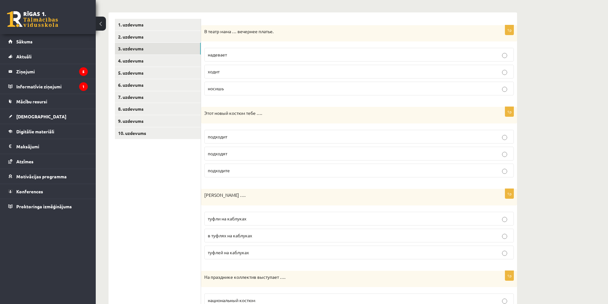
click at [238, 136] on p "подходит" at bounding box center [359, 136] width 303 height 7
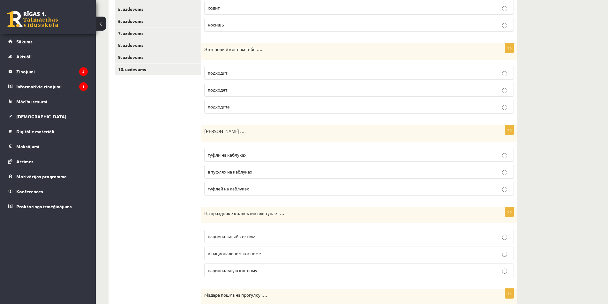
click at [253, 153] on p "туфли на каблуках" at bounding box center [359, 155] width 303 height 7
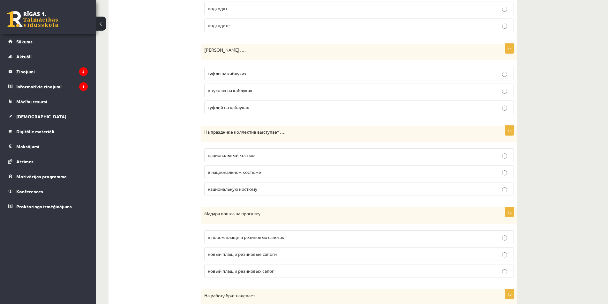
scroll to position [319, 0]
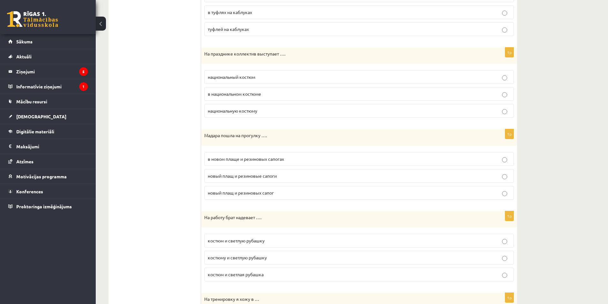
click at [244, 98] on label "в национальном костюме" at bounding box center [359, 94] width 310 height 14
click at [265, 162] on p "в новом плаще и резиновых сапогах" at bounding box center [359, 159] width 303 height 7
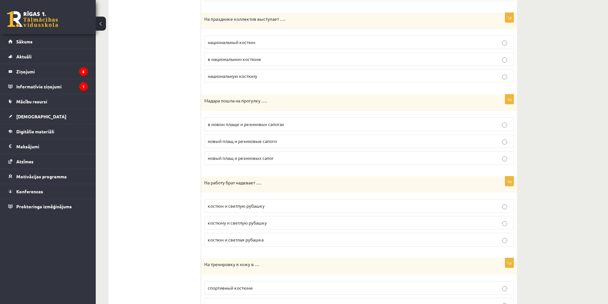
scroll to position [383, 0]
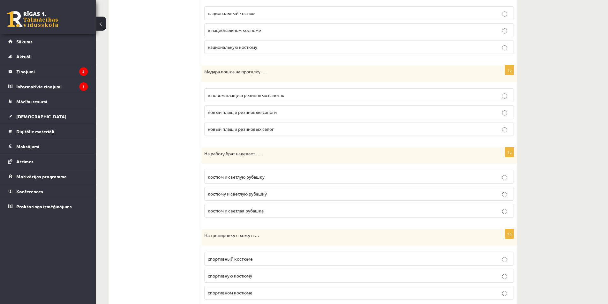
click at [233, 212] on span "костюм и светлая рубашка" at bounding box center [236, 211] width 56 height 6
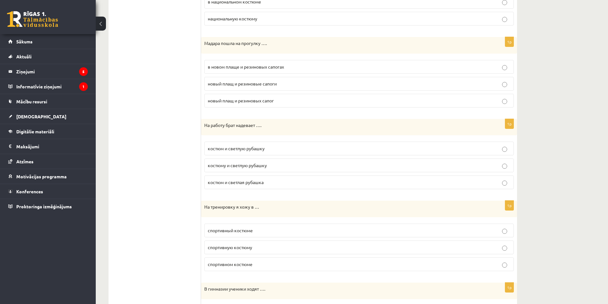
scroll to position [447, 0]
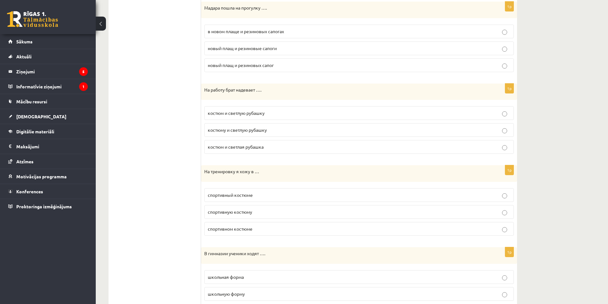
click at [239, 227] on span "спортивном костюме" at bounding box center [230, 229] width 45 height 6
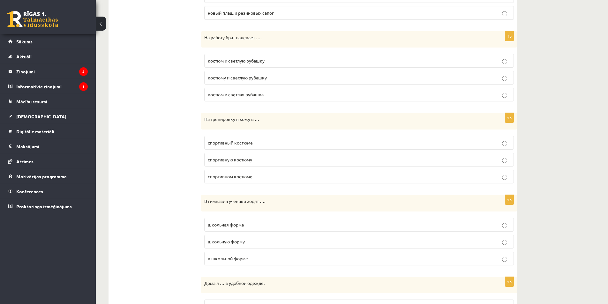
scroll to position [543, 0]
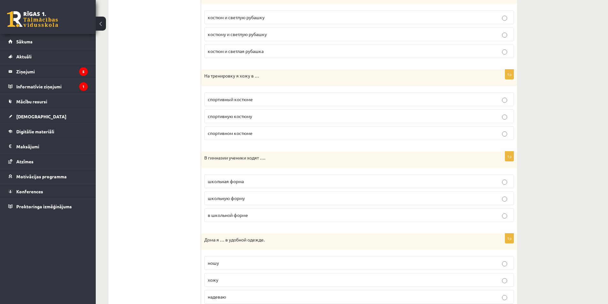
click at [244, 217] on span "в школьной форме" at bounding box center [228, 215] width 40 height 6
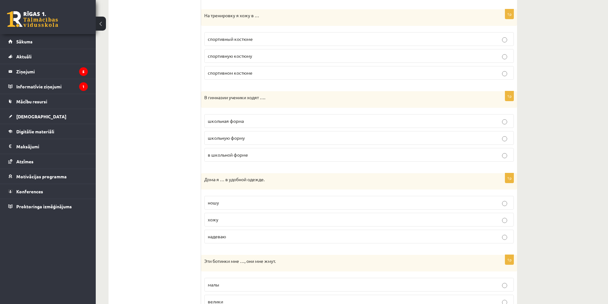
scroll to position [649, 0]
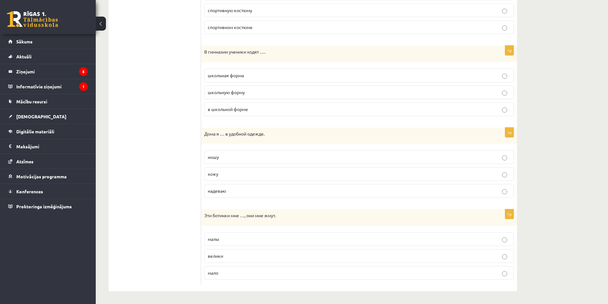
click at [230, 157] on p "ношу" at bounding box center [359, 157] width 303 height 7
click at [265, 240] on p "малы" at bounding box center [359, 239] width 303 height 7
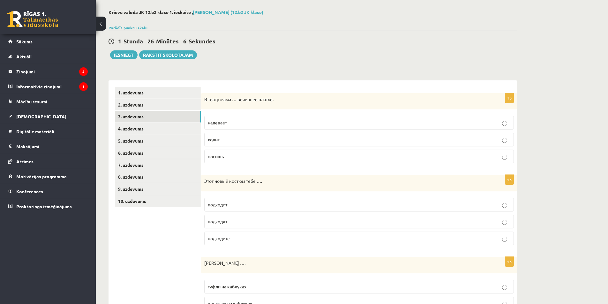
scroll to position [0, 0]
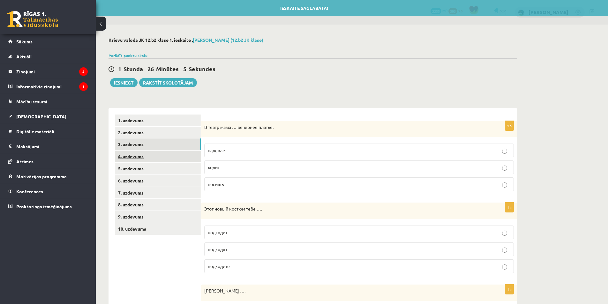
click at [139, 159] on link "4. uzdevums" at bounding box center [158, 157] width 86 height 12
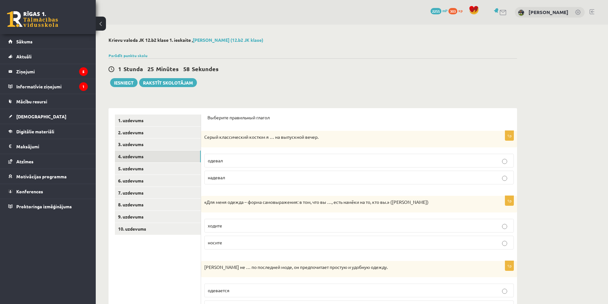
click at [230, 180] on p "надевал" at bounding box center [359, 177] width 303 height 7
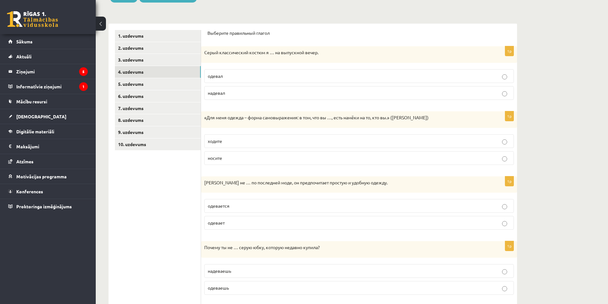
scroll to position [96, 0]
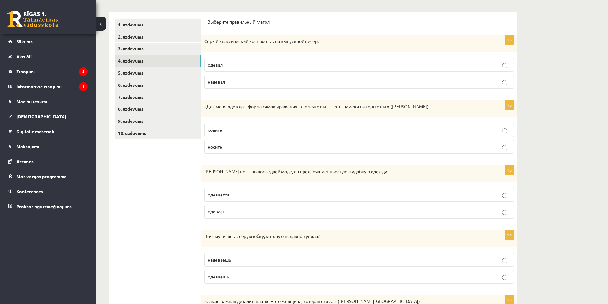
click at [269, 127] on p "ходите" at bounding box center [359, 130] width 303 height 7
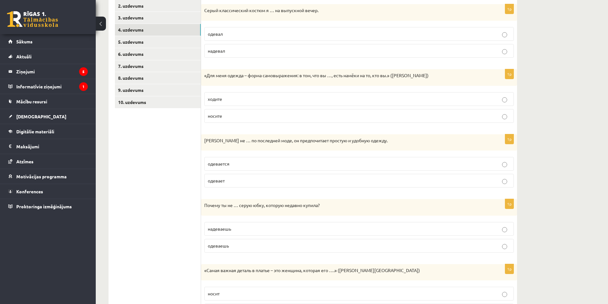
scroll to position [165, 0]
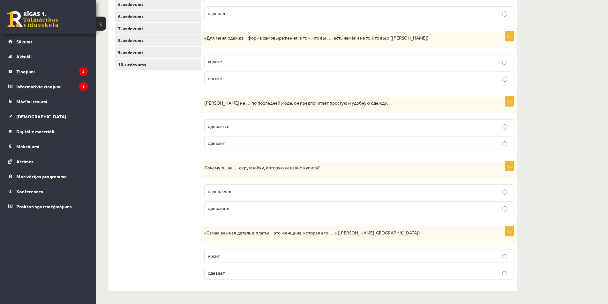
click at [234, 127] on p "одевается" at bounding box center [359, 126] width 303 height 7
click at [213, 188] on span "надеваешь" at bounding box center [219, 191] width 23 height 6
click at [266, 257] on p "носит" at bounding box center [359, 256] width 303 height 7
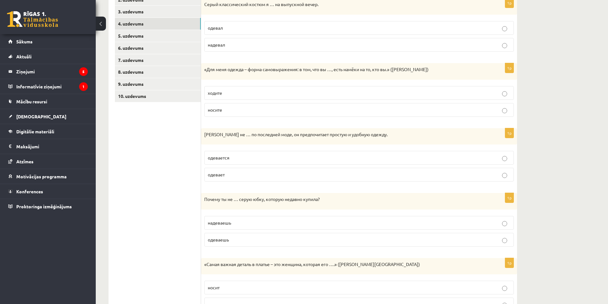
scroll to position [5, 0]
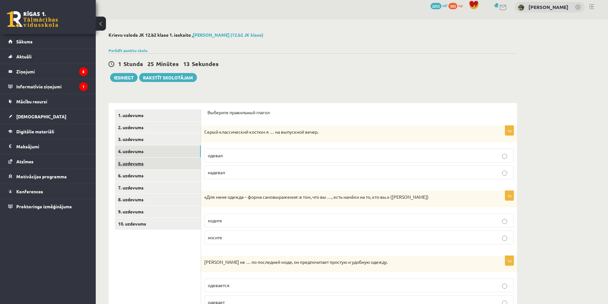
click at [149, 161] on link "5. uzdevums" at bounding box center [158, 164] width 86 height 12
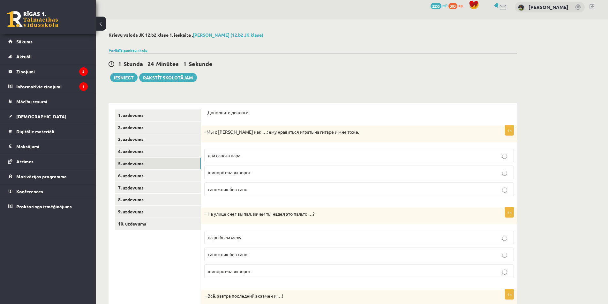
click at [270, 155] on p "два сапога пара" at bounding box center [359, 155] width 303 height 7
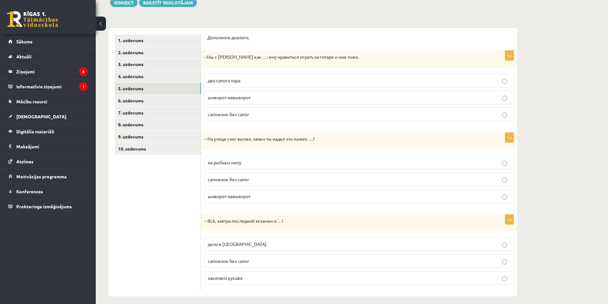
scroll to position [86, 0]
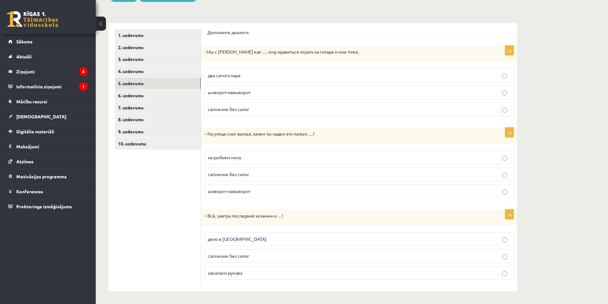
click at [242, 155] on p "на рыбьем меху" at bounding box center [359, 157] width 303 height 7
click at [246, 241] on p "дело в шляпе" at bounding box center [359, 239] width 303 height 7
click at [147, 94] on link "6. uzdevums" at bounding box center [158, 96] width 86 height 12
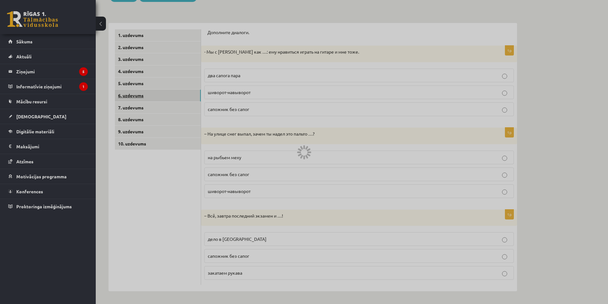
scroll to position [0, 0]
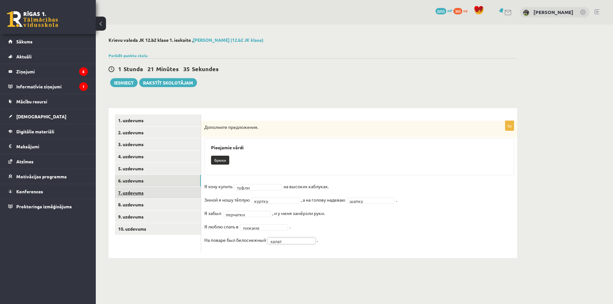
click at [141, 195] on link "7. uzdevums" at bounding box center [158, 193] width 86 height 12
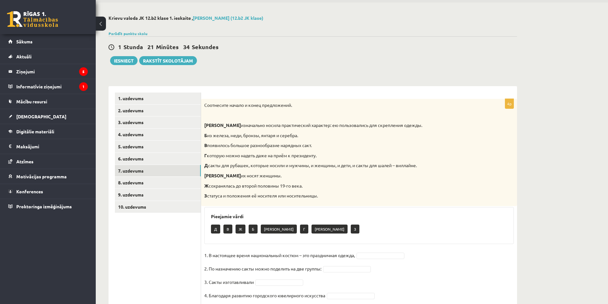
scroll to position [45, 0]
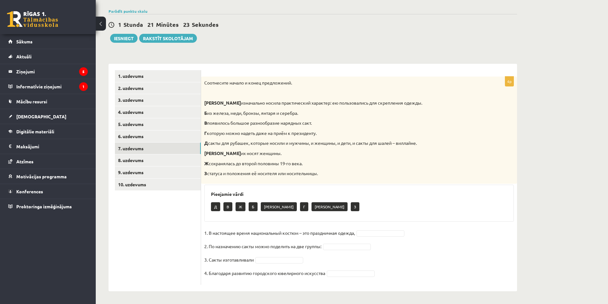
click at [359, 236] on div at bounding box center [380, 233] width 48 height 6
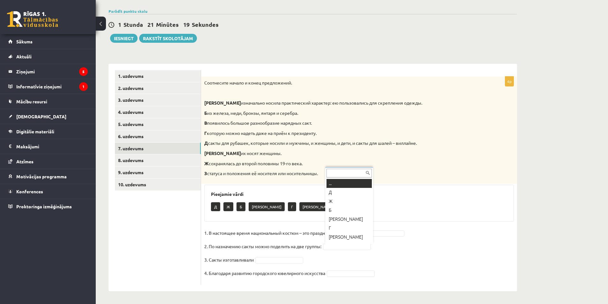
scroll to position [8, 0]
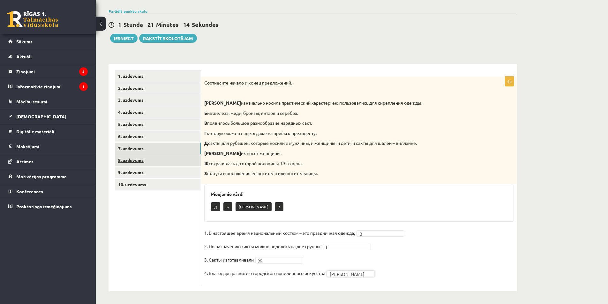
click at [136, 162] on link "8. uzdevums" at bounding box center [158, 160] width 86 height 12
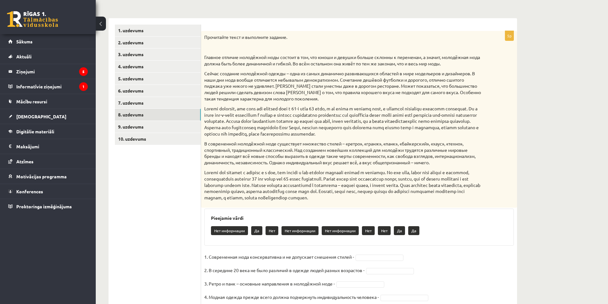
scroll to position [128, 0]
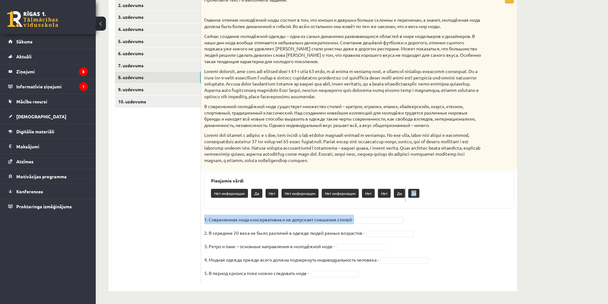
drag, startPoint x: 402, startPoint y: 193, endPoint x: 381, endPoint y: 218, distance: 32.9
click at [381, 218] on div "5p Прочитайте текст и выполните задание. Главное отличие молодёжной моды состои…" at bounding box center [359, 139] width 316 height 291
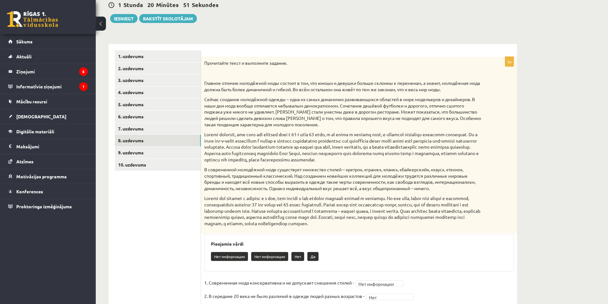
scroll to position [64, 0]
click at [145, 154] on link "9. uzdevums" at bounding box center [158, 153] width 86 height 12
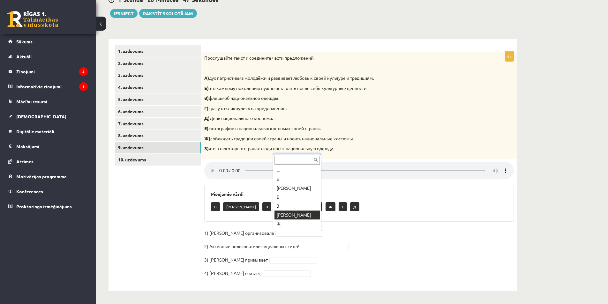
scroll to position [17, 0]
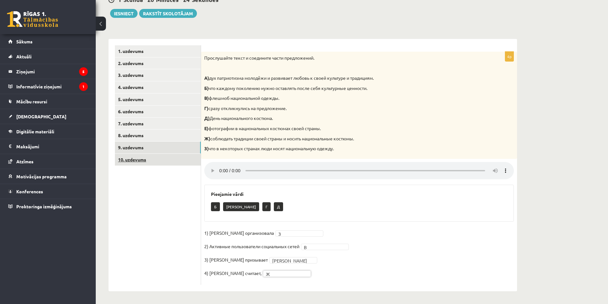
click at [172, 163] on link "10. uzdevums" at bounding box center [158, 160] width 86 height 12
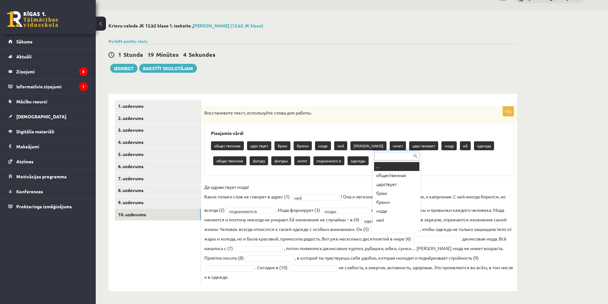
scroll to position [8, 0]
click at [399, 225] on fieldset "**********" at bounding box center [359, 232] width 310 height 100
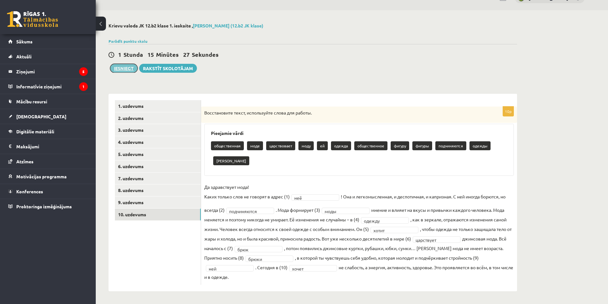
click at [123, 70] on button "Iesniegt" at bounding box center [123, 68] width 27 height 9
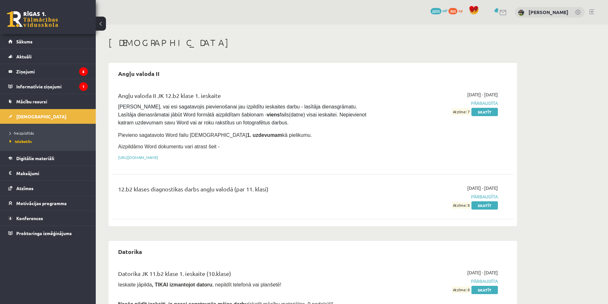
click at [593, 14] on link at bounding box center [591, 11] width 5 height 5
